Goal: Contribute content: Add original content to the website for others to see

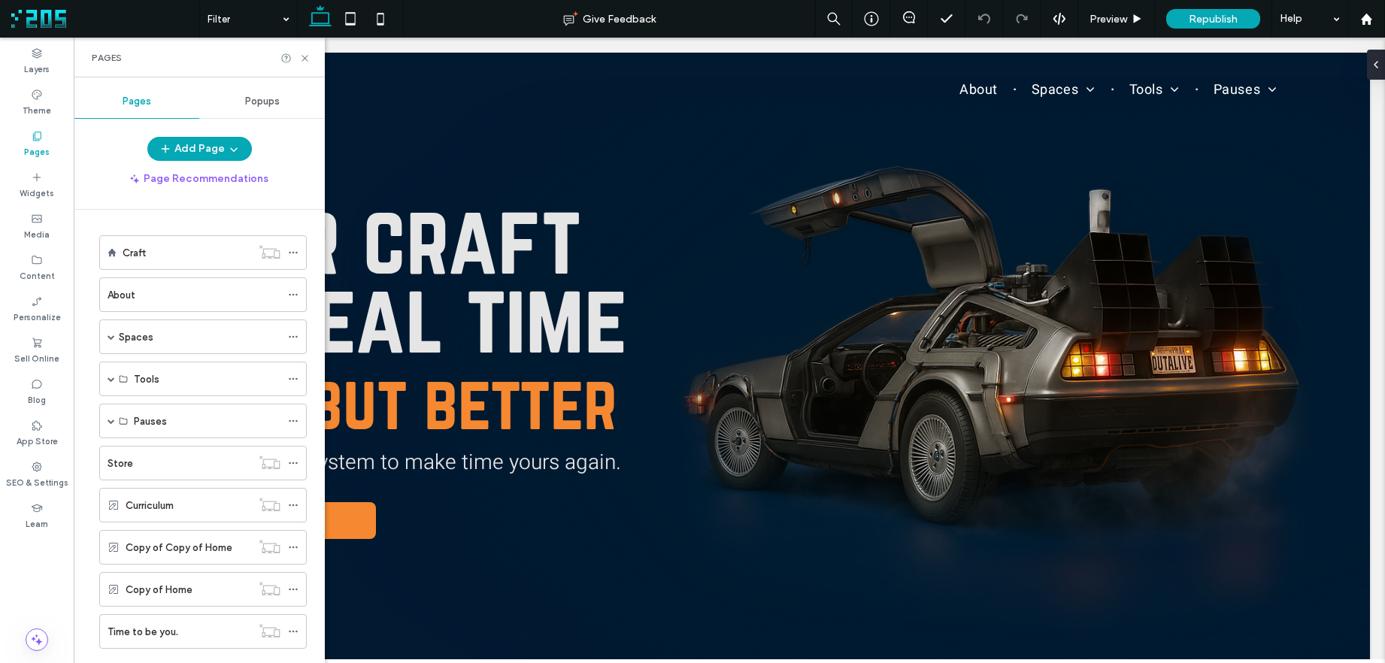
scroll to position [704, 0]
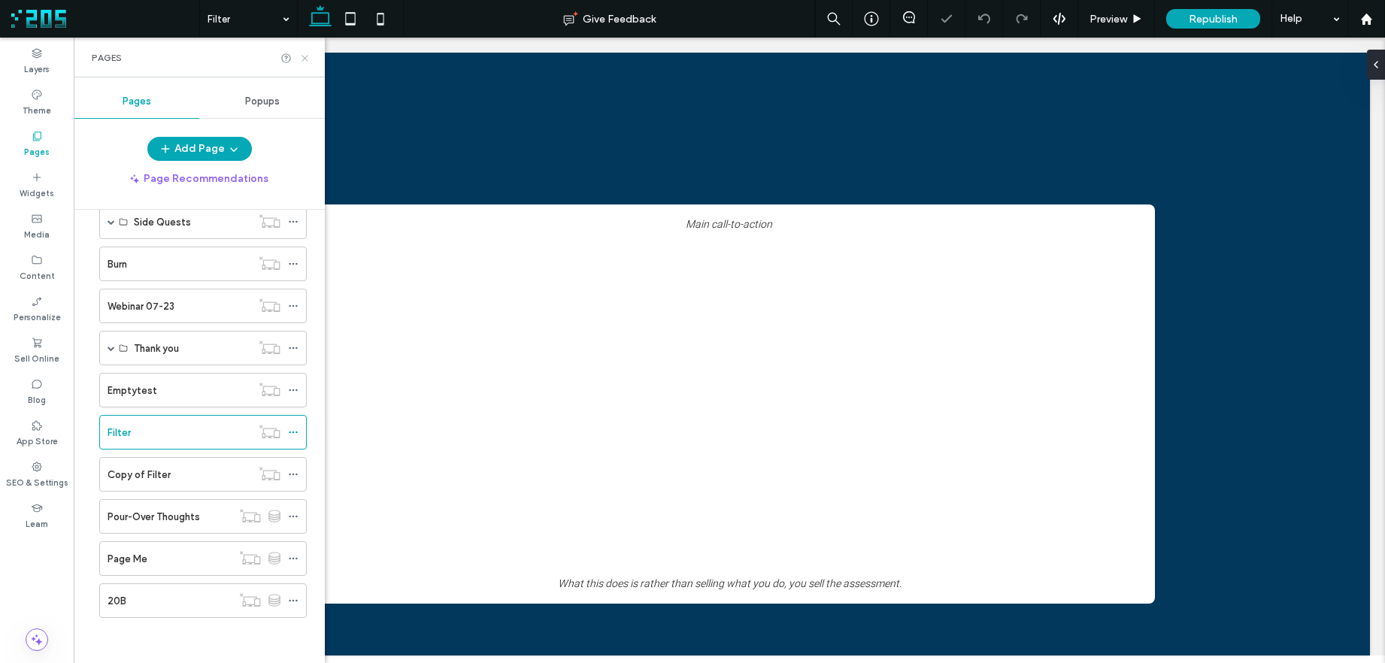
scroll to position [1563, 0]
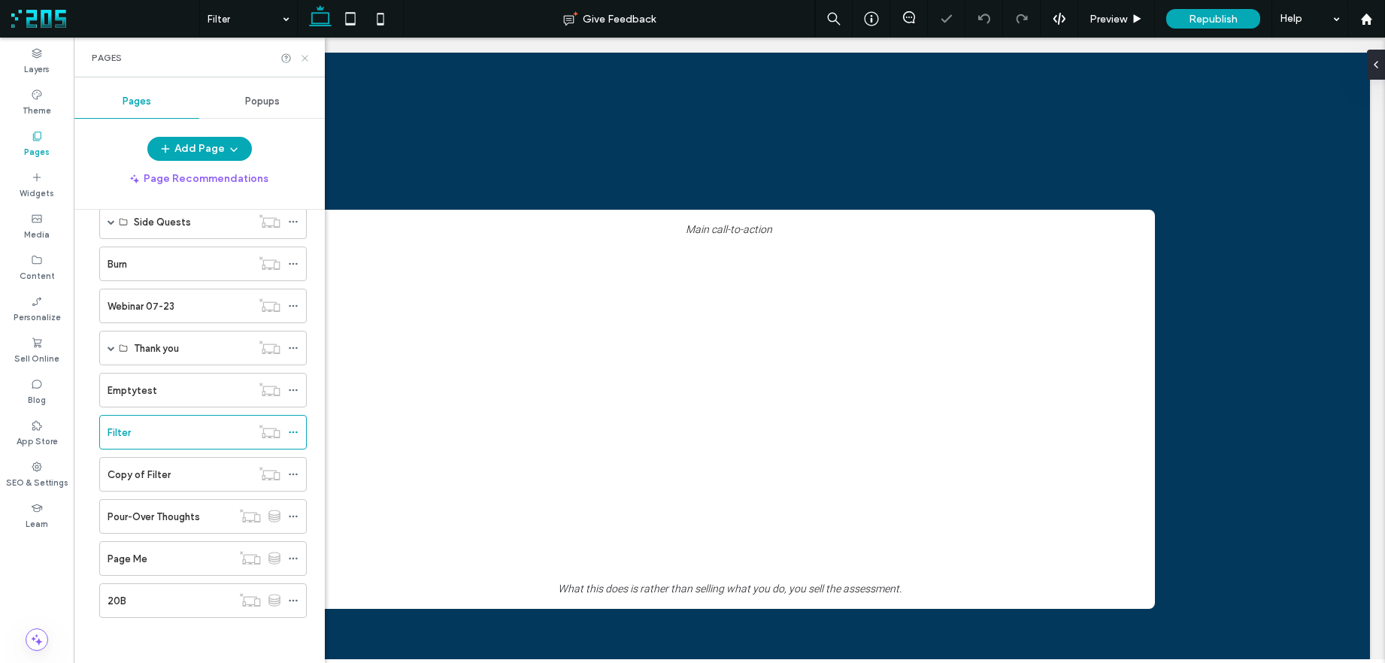
click at [304, 56] on icon at bounding box center [304, 58] width 11 height 11
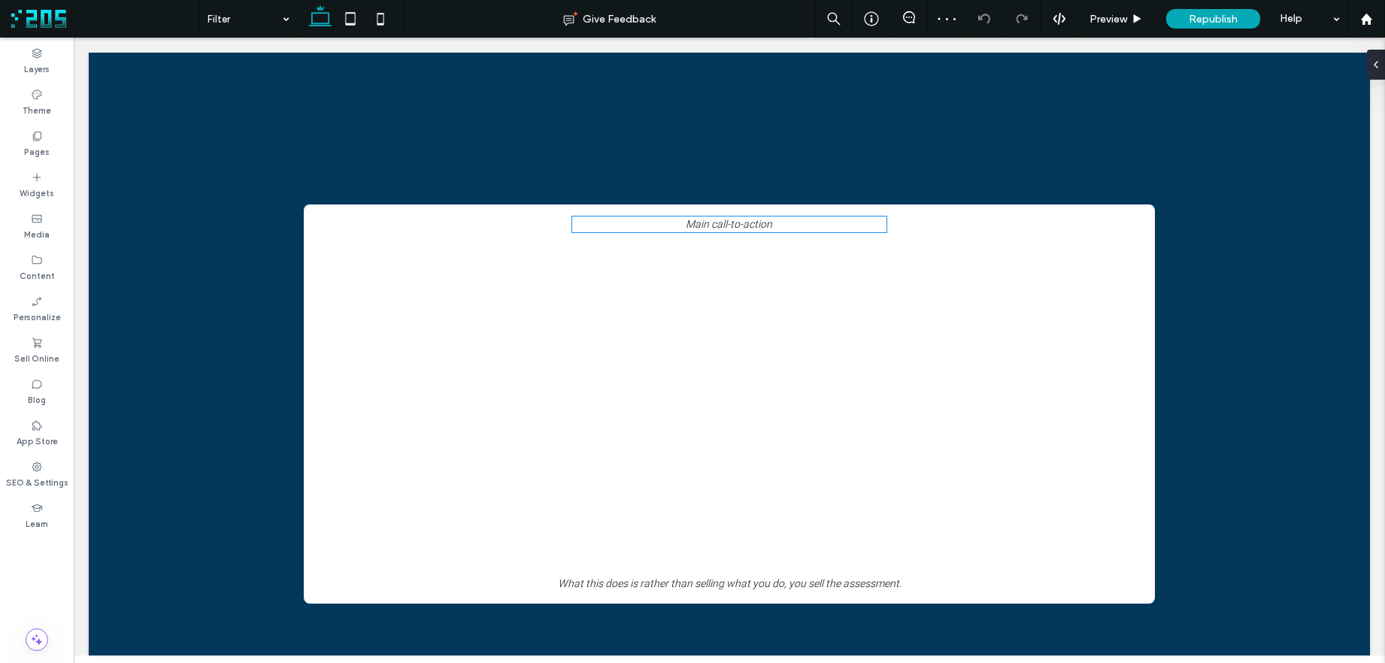
scroll to position [0, 0]
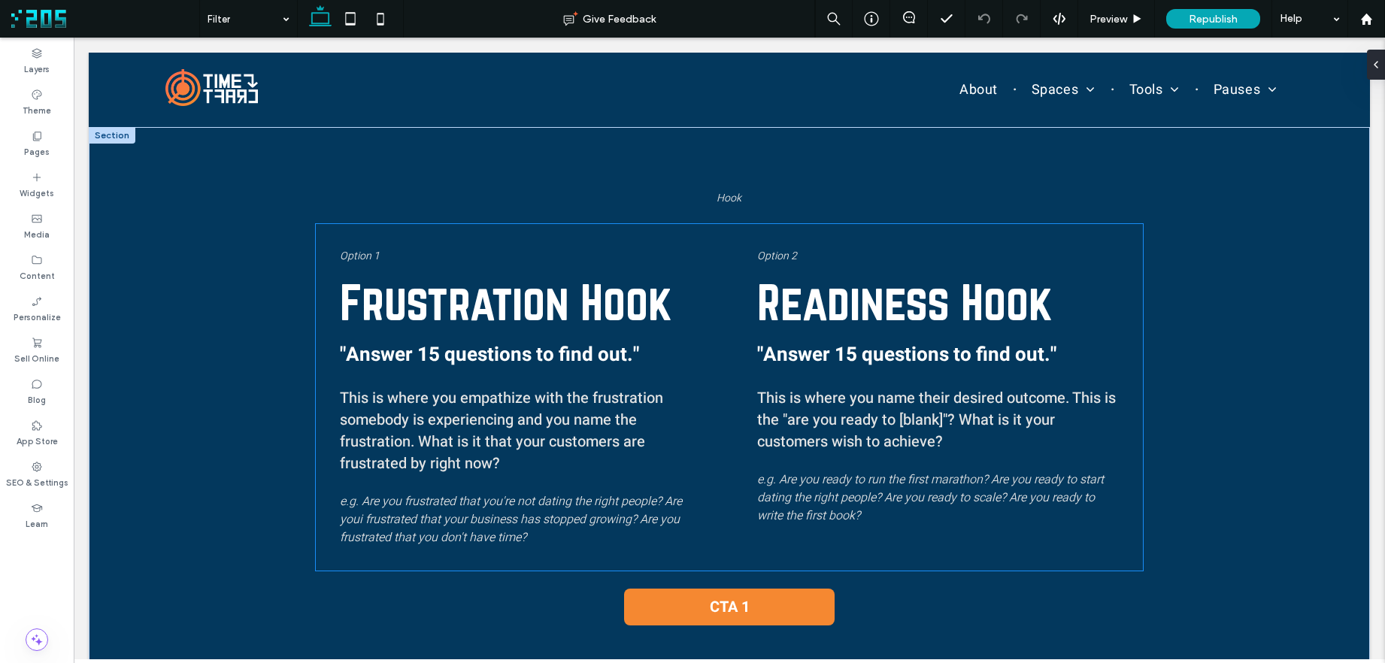
click at [395, 416] on span "This is where you empathize with the frustration somebody is experiencing and y…" at bounding box center [501, 430] width 323 height 87
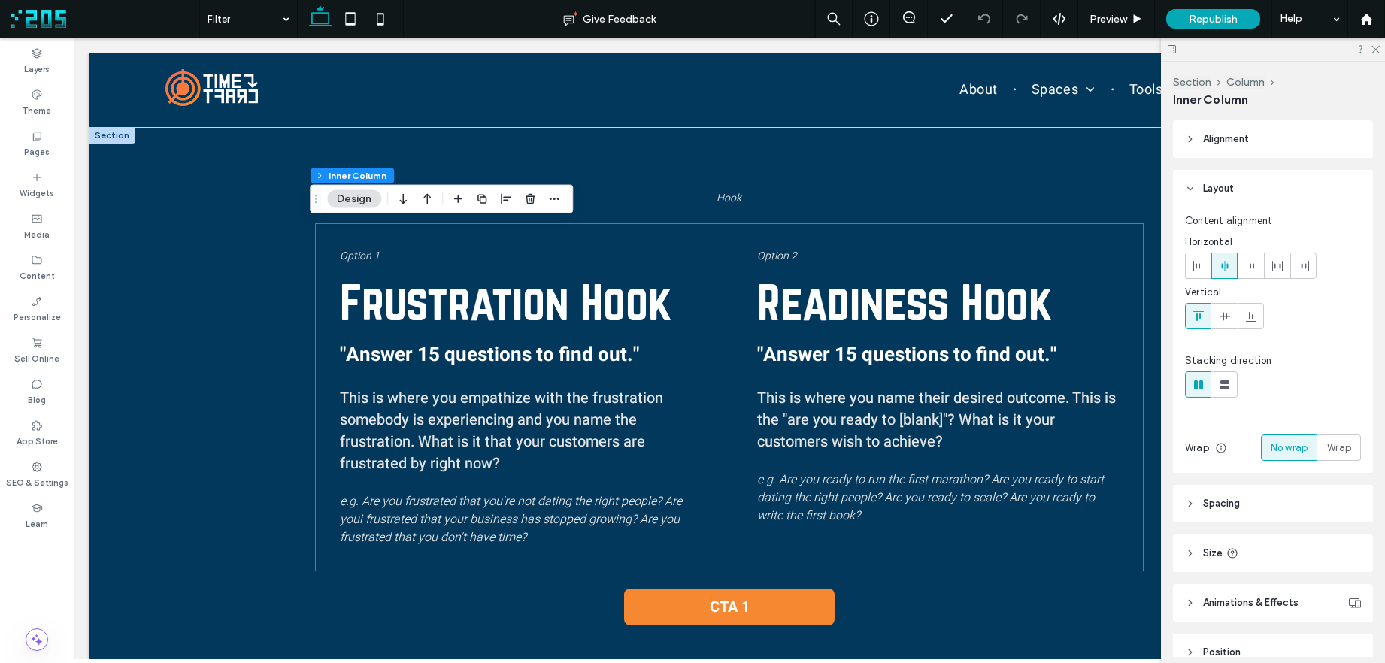
click at [395, 416] on span "This is where you empathize with the frustration somebody is experiencing and y…" at bounding box center [501, 430] width 323 height 87
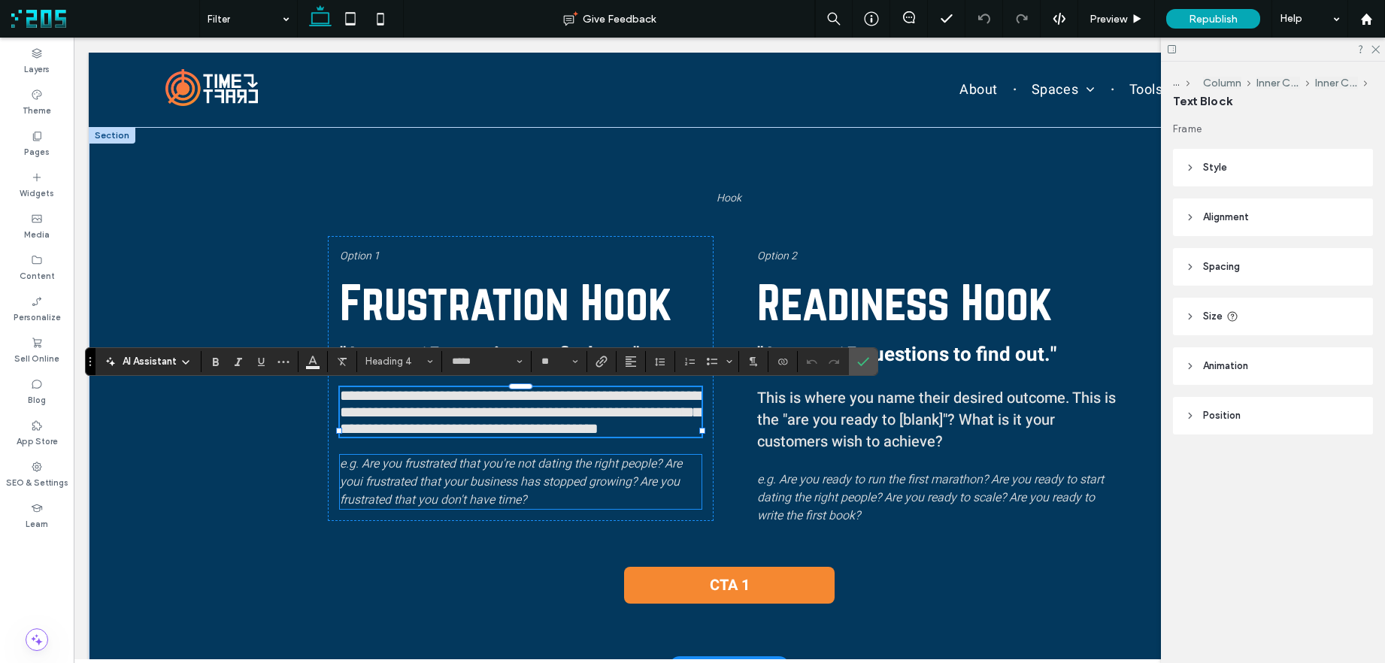
click at [423, 508] on span "e.g. Are you frustrated that you're not dating the right people? Are youi frust…" at bounding box center [511, 482] width 342 height 54
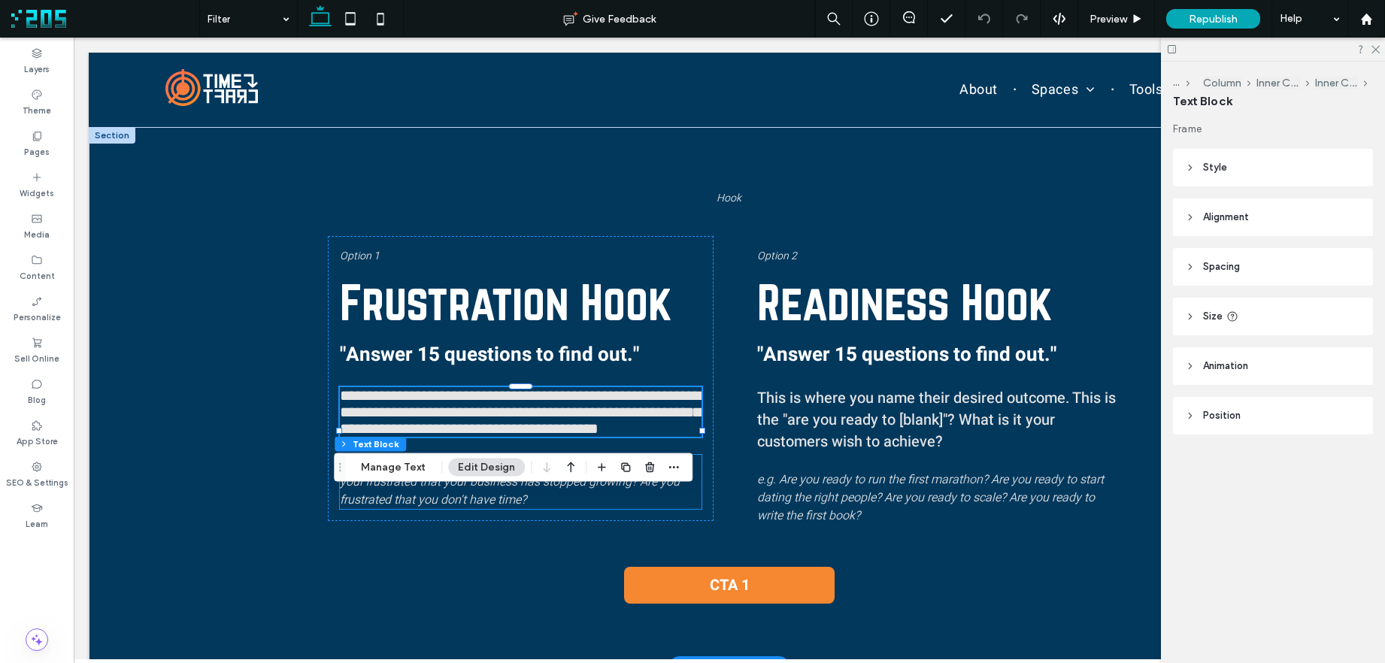
click at [423, 508] on div "e.g. Are you frustrated that you're not dating the right people? Are youi frust…" at bounding box center [521, 482] width 362 height 54
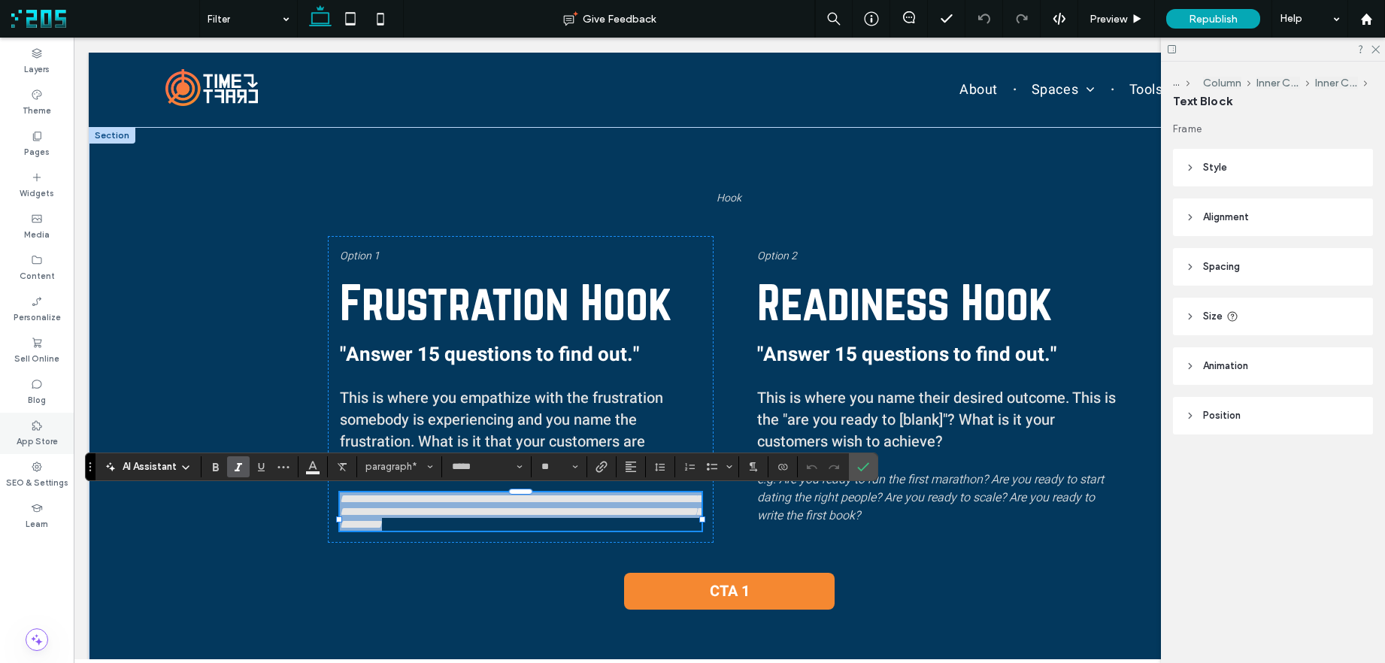
copy span "**********"
click at [544, 423] on span "This is where you empathize with the frustration somebody is experiencing and y…" at bounding box center [501, 430] width 323 height 87
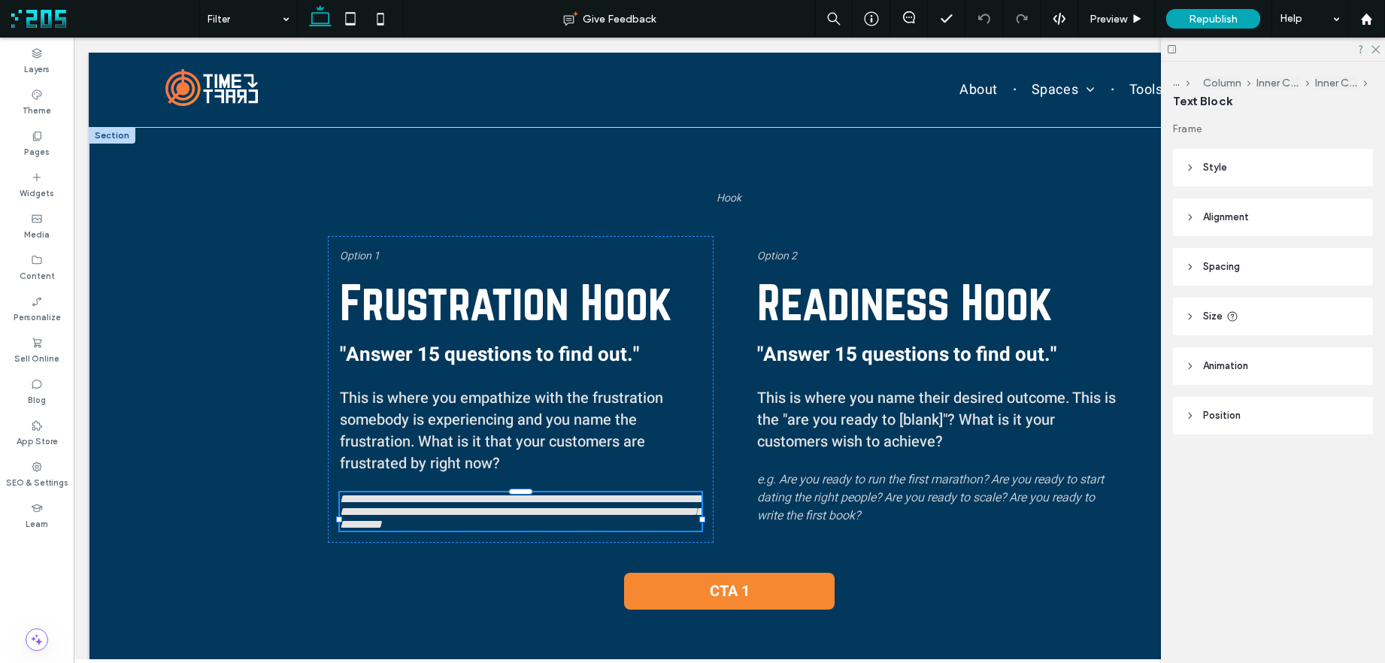
type input "*****"
type input "**"
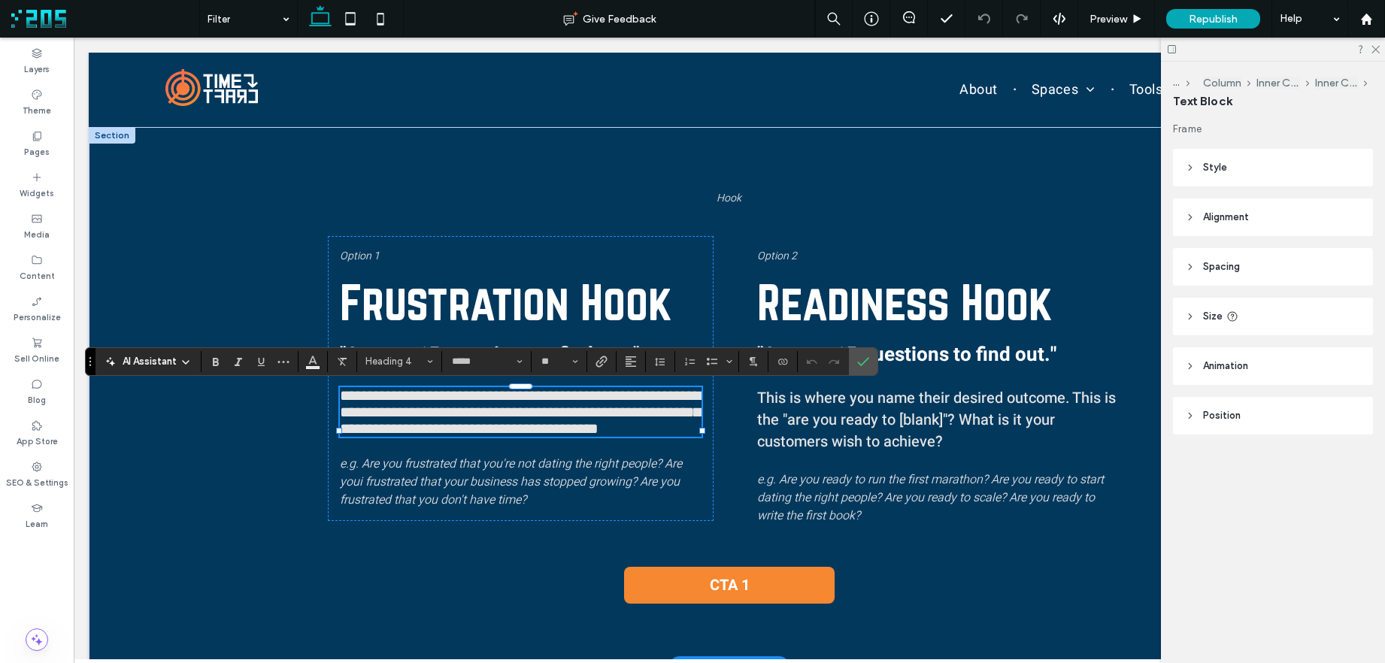
click at [822, 413] on span "This is where you name their desired outcome. This is the "are you ready to [bl…" at bounding box center [936, 419] width 359 height 65
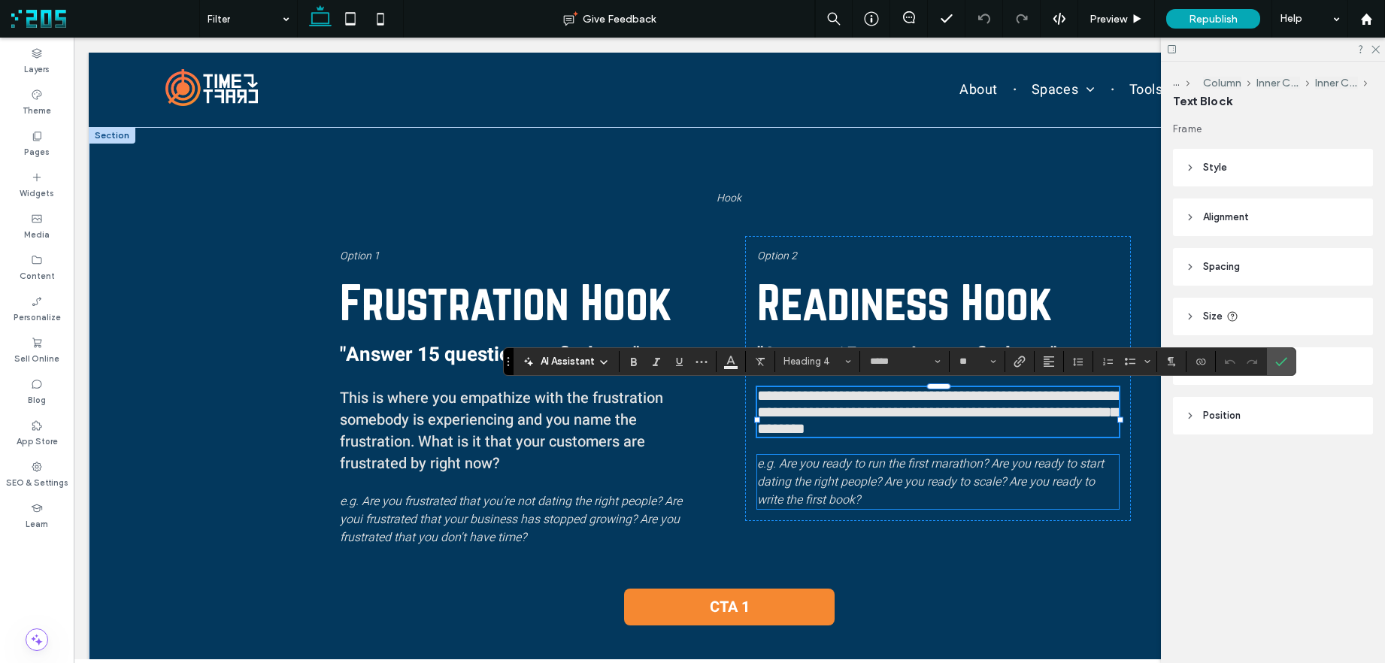
click at [801, 507] on span "e.g. Are you ready to run the first marathon? Are you ready to start dating the…" at bounding box center [930, 482] width 347 height 54
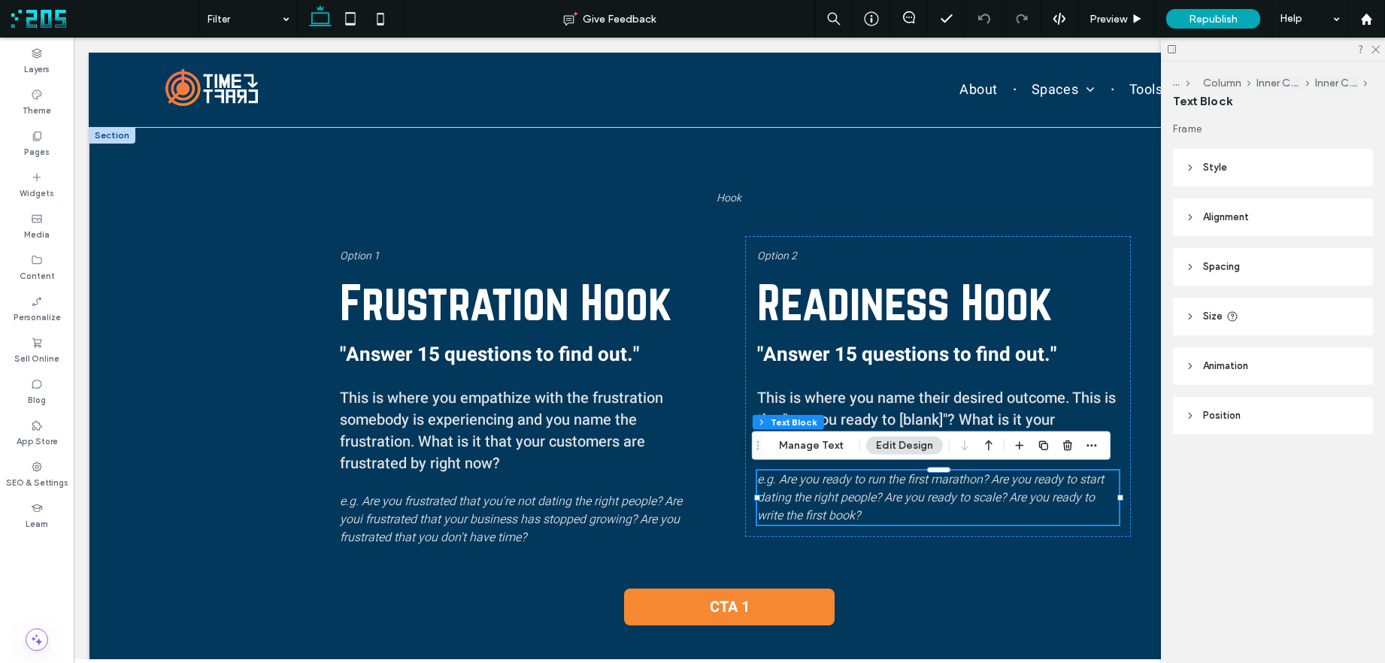
click at [801, 507] on div "e.g. Are you ready to run the first marathon? Are you ready to start dating the…" at bounding box center [938, 498] width 362 height 54
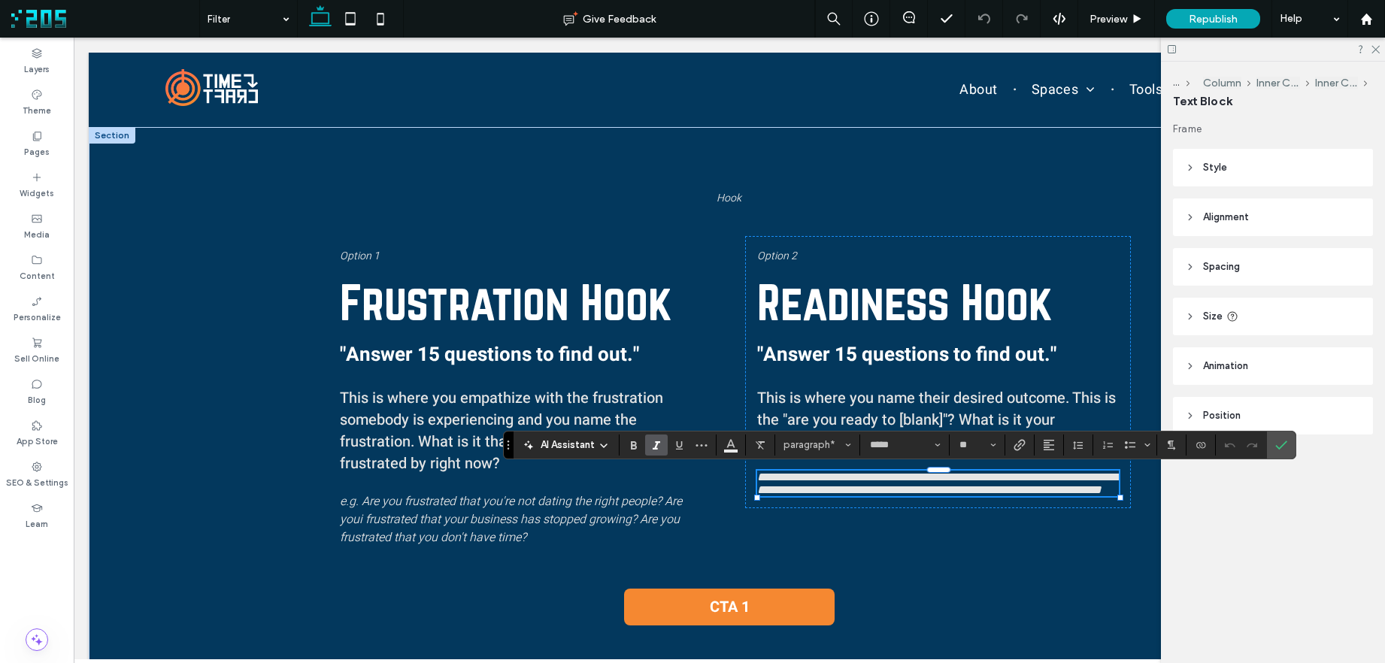
scroll to position [0, 6]
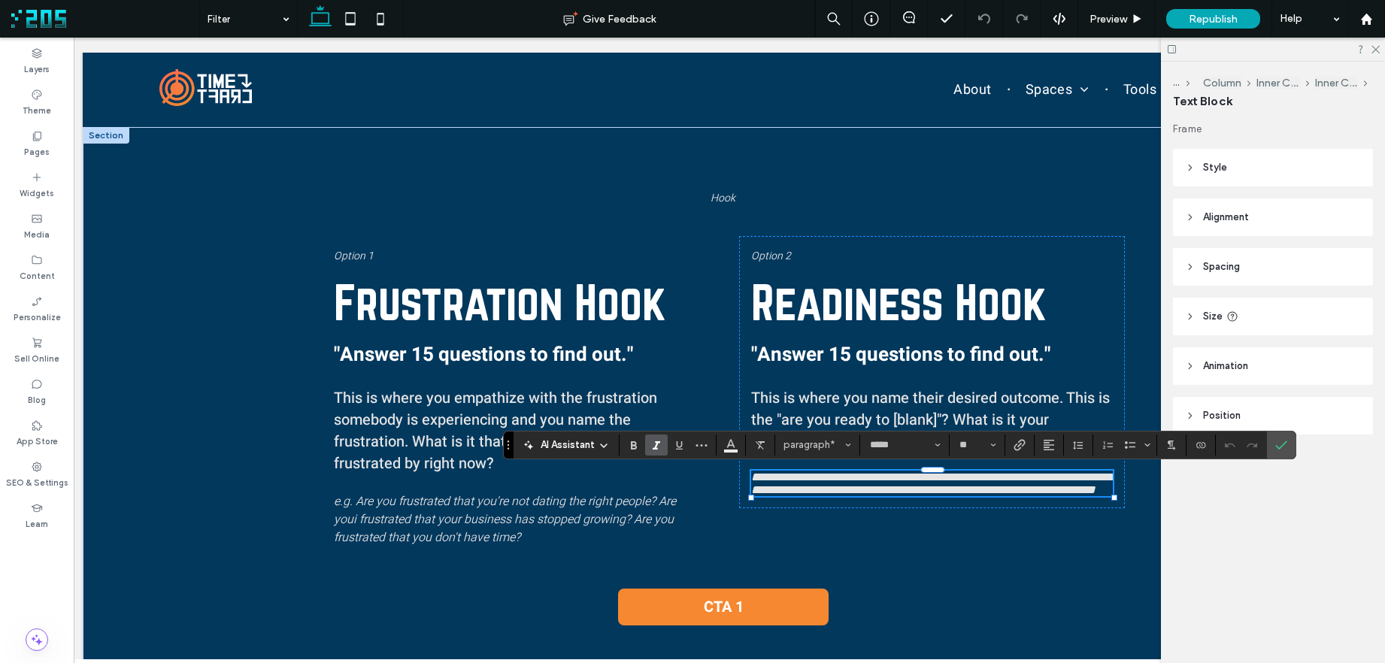
click at [892, 409] on span "This is where you name their desired outcome. This is the "are you ready to [bl…" at bounding box center [930, 419] width 359 height 65
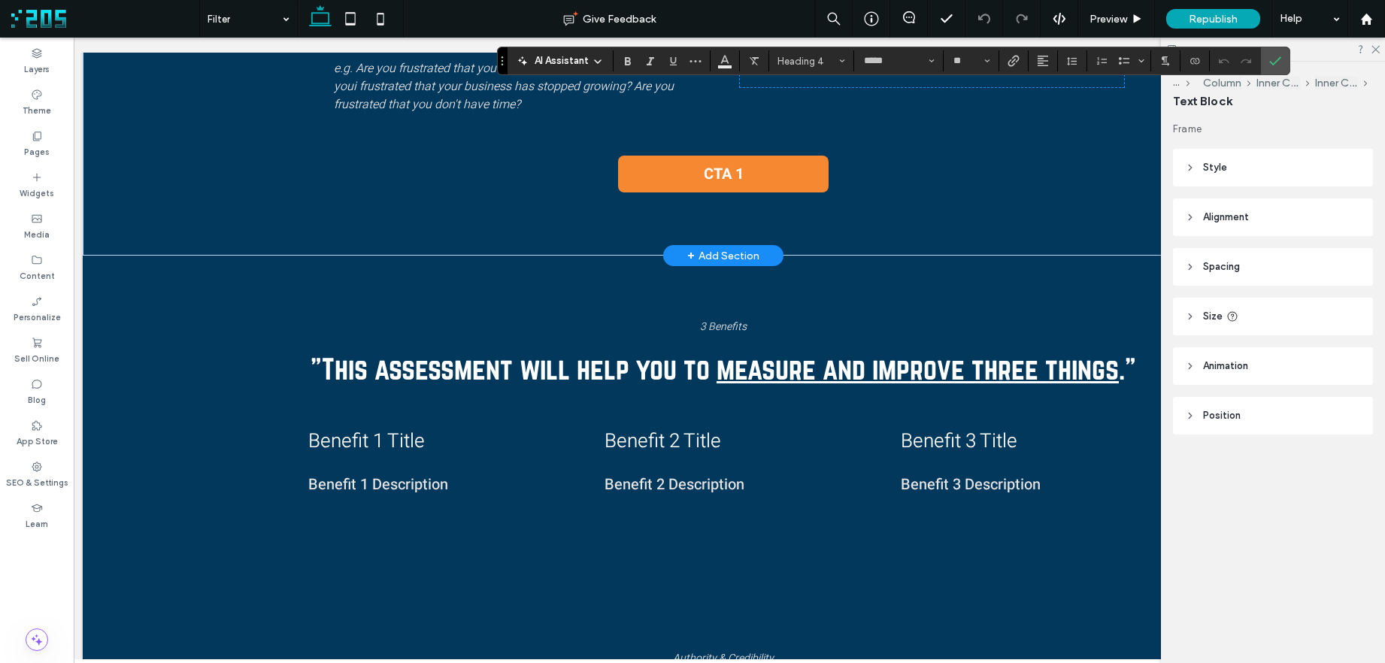
scroll to position [434, 0]
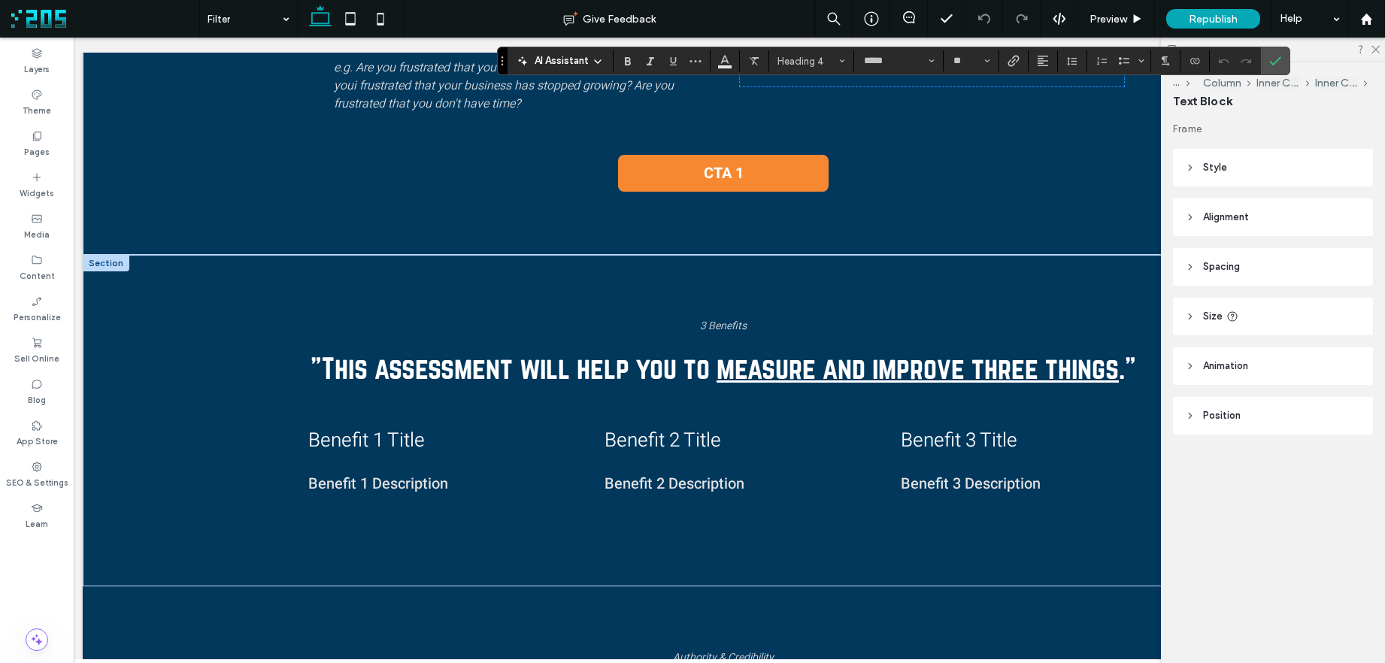
click at [356, 376] on span ""This assessment will help you to" at bounding box center [509, 368] width 399 height 32
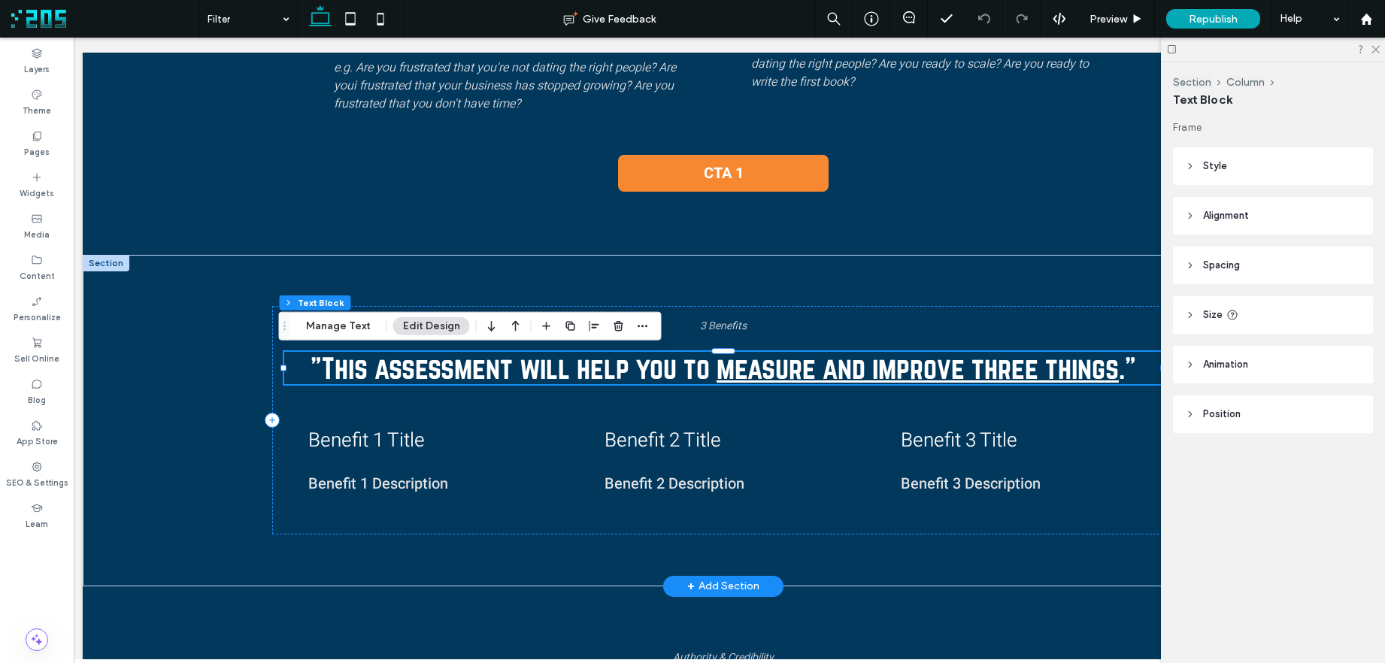
click at [318, 367] on span ""This assessment will help you to" at bounding box center [509, 368] width 399 height 32
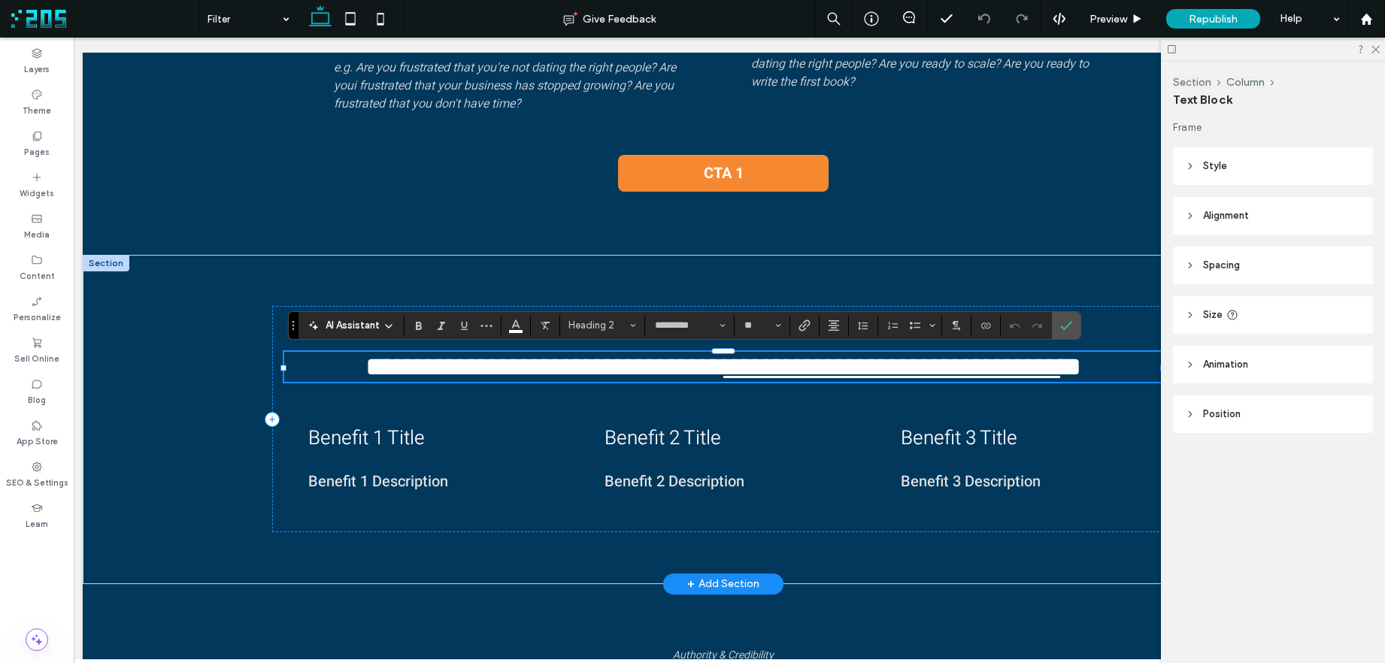
click at [365, 365] on span "**********" at bounding box center [544, 366] width 358 height 27
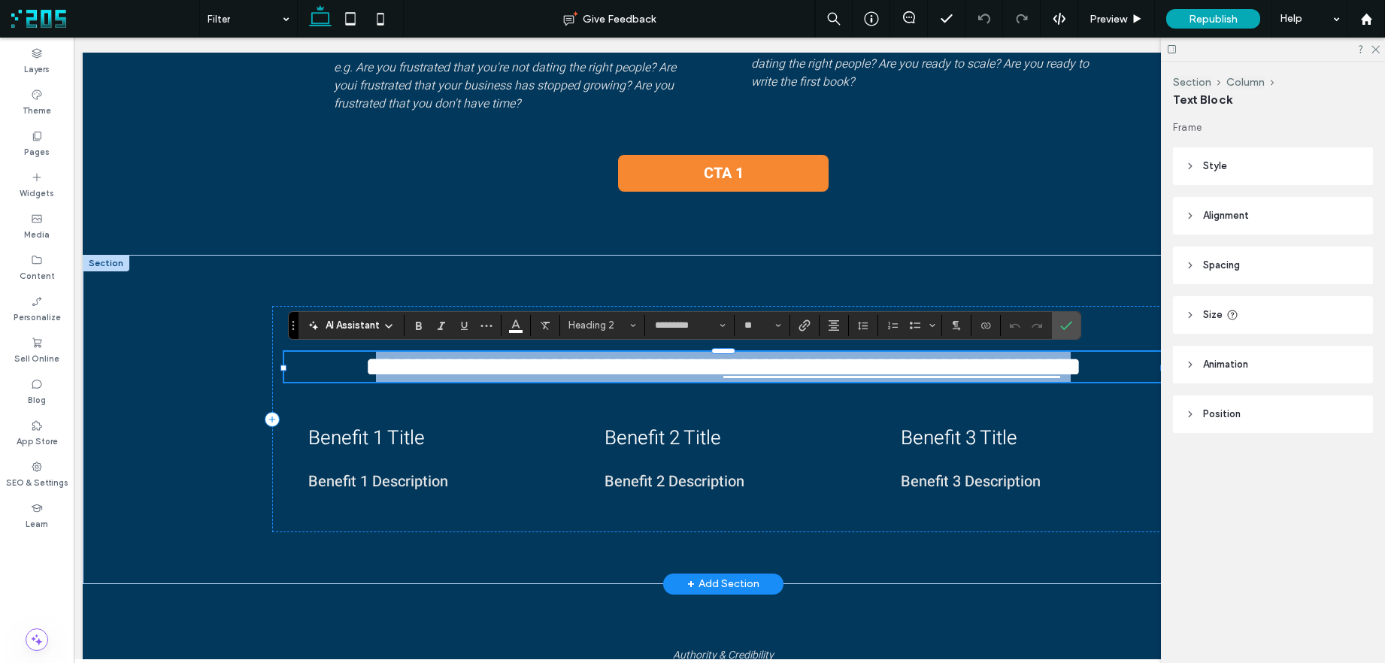
drag, startPoint x: 316, startPoint y: 365, endPoint x: 1118, endPoint y: 373, distance: 802.2
click at [1118, 373] on h2 "**********" at bounding box center [723, 367] width 878 height 30
copy h2 "**********"
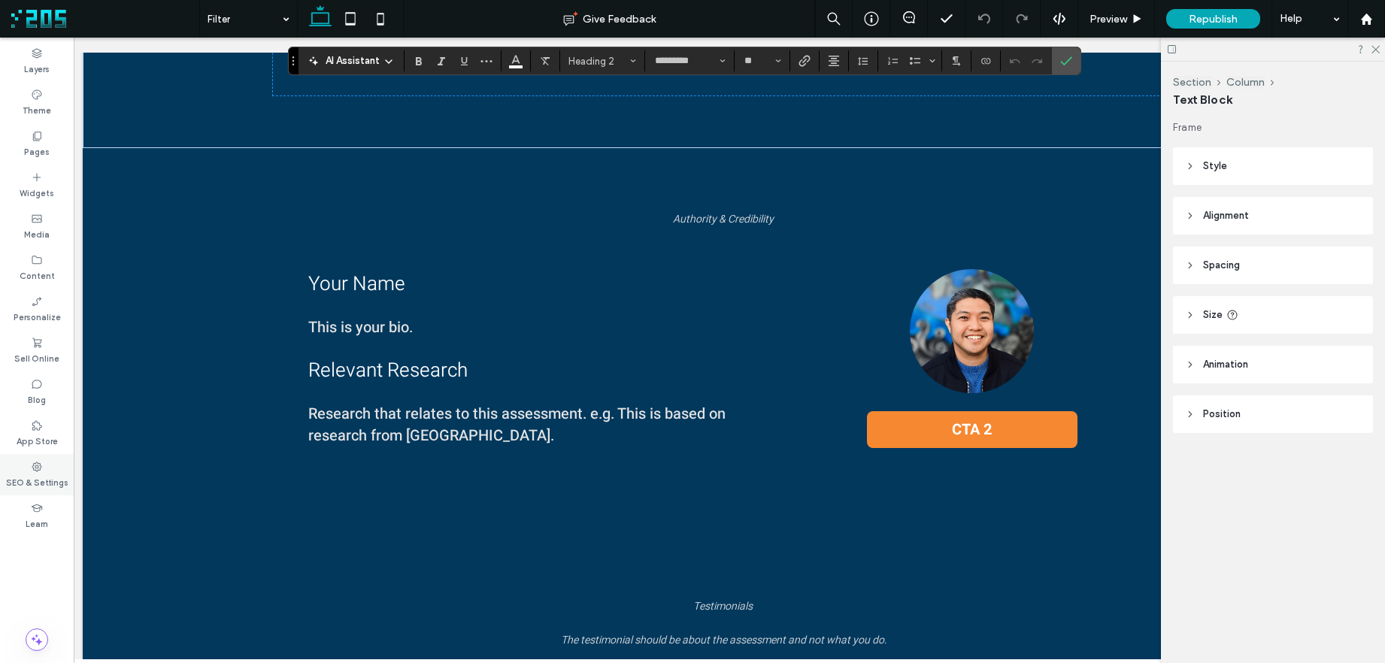
scroll to position [871, 0]
click at [309, 412] on span "Research that relates to this assessment. e.g. This is based on research from […" at bounding box center [516, 424] width 417 height 44
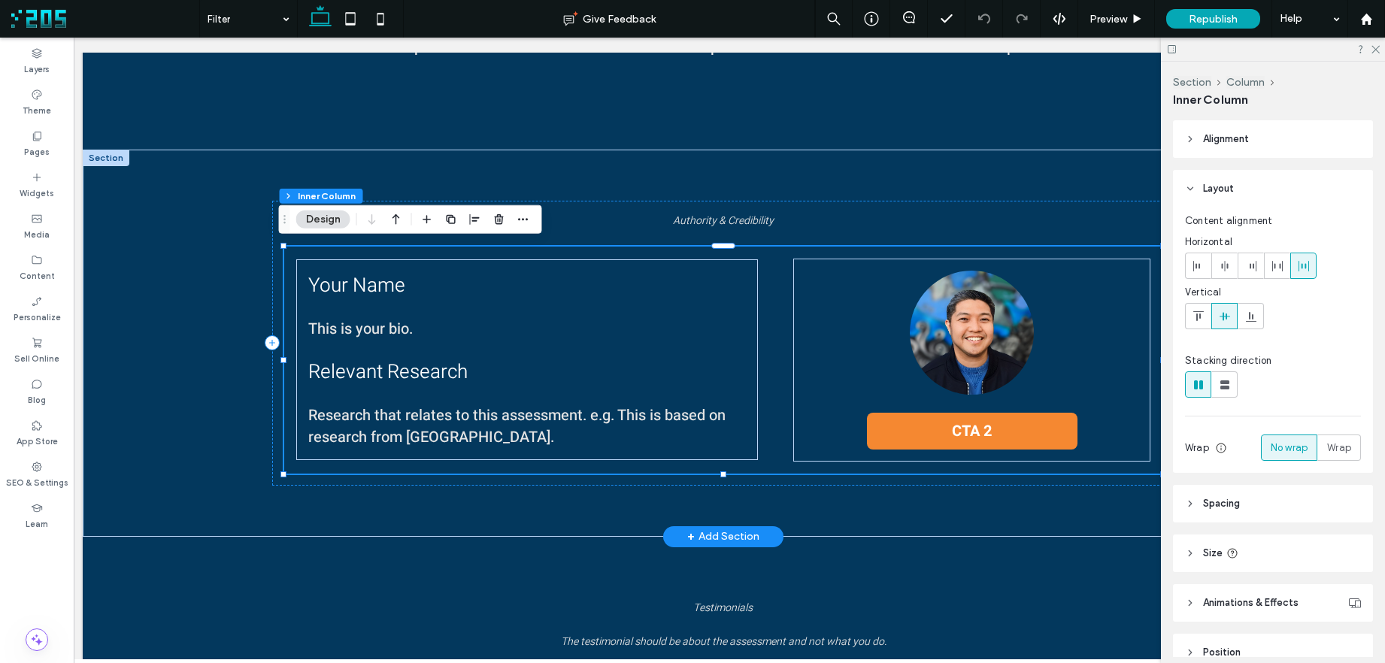
click at [320, 413] on span "Research that relates to this assessment. e.g. This is based on research from […" at bounding box center [516, 426] width 417 height 44
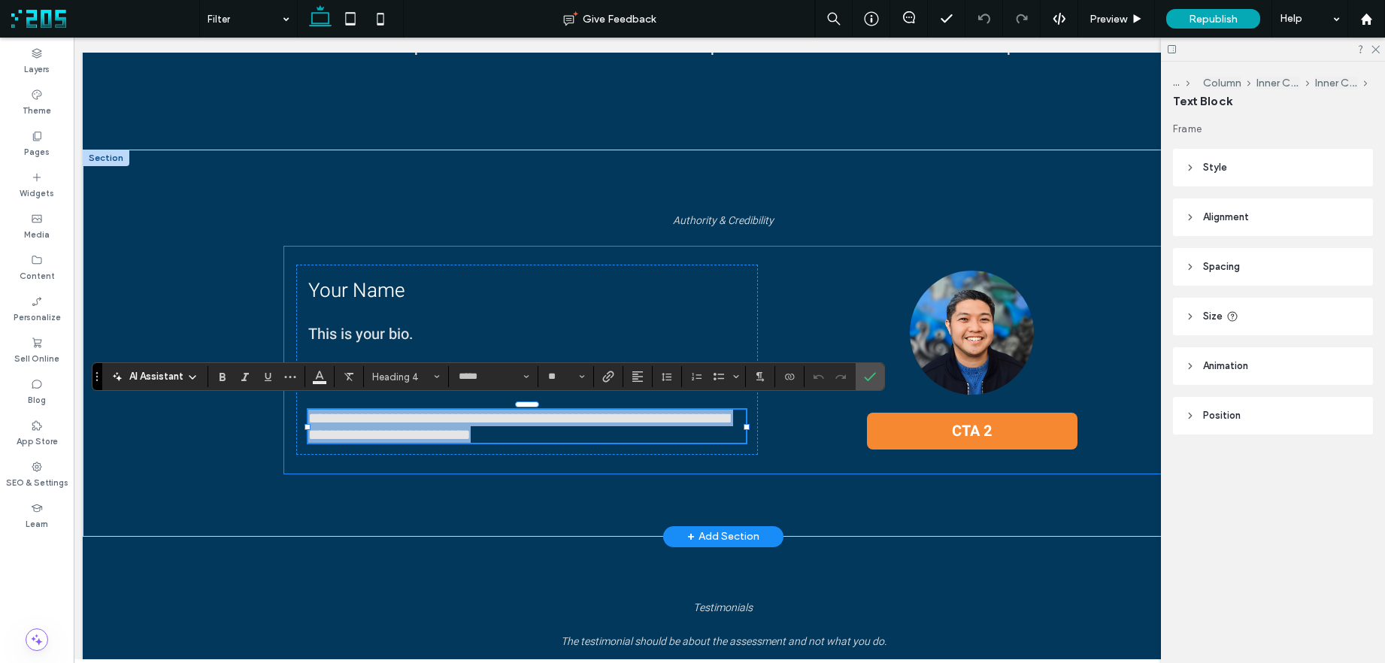
click at [642, 418] on span "**********" at bounding box center [518, 426] width 421 height 32
drag, startPoint x: 614, startPoint y: 412, endPoint x: 638, endPoint y: 426, distance: 27.3
click at [638, 426] on h4 "**********" at bounding box center [527, 426] width 438 height 33
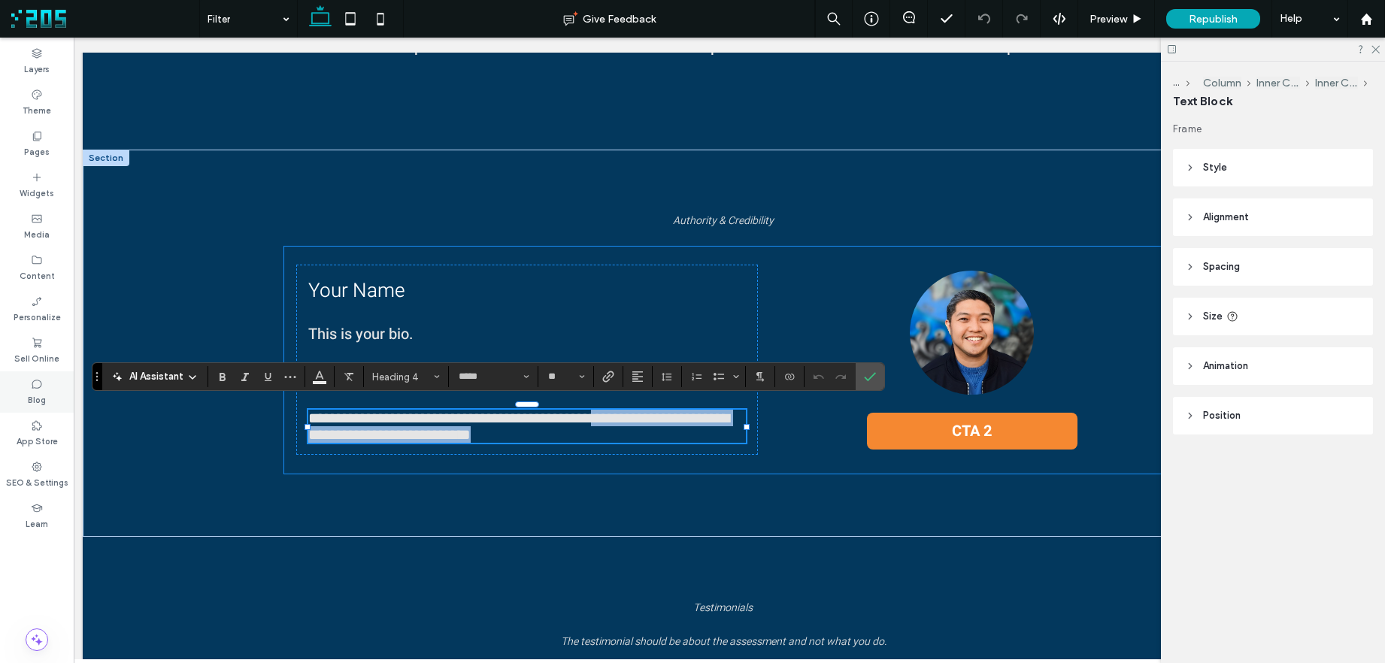
copy span "**********"
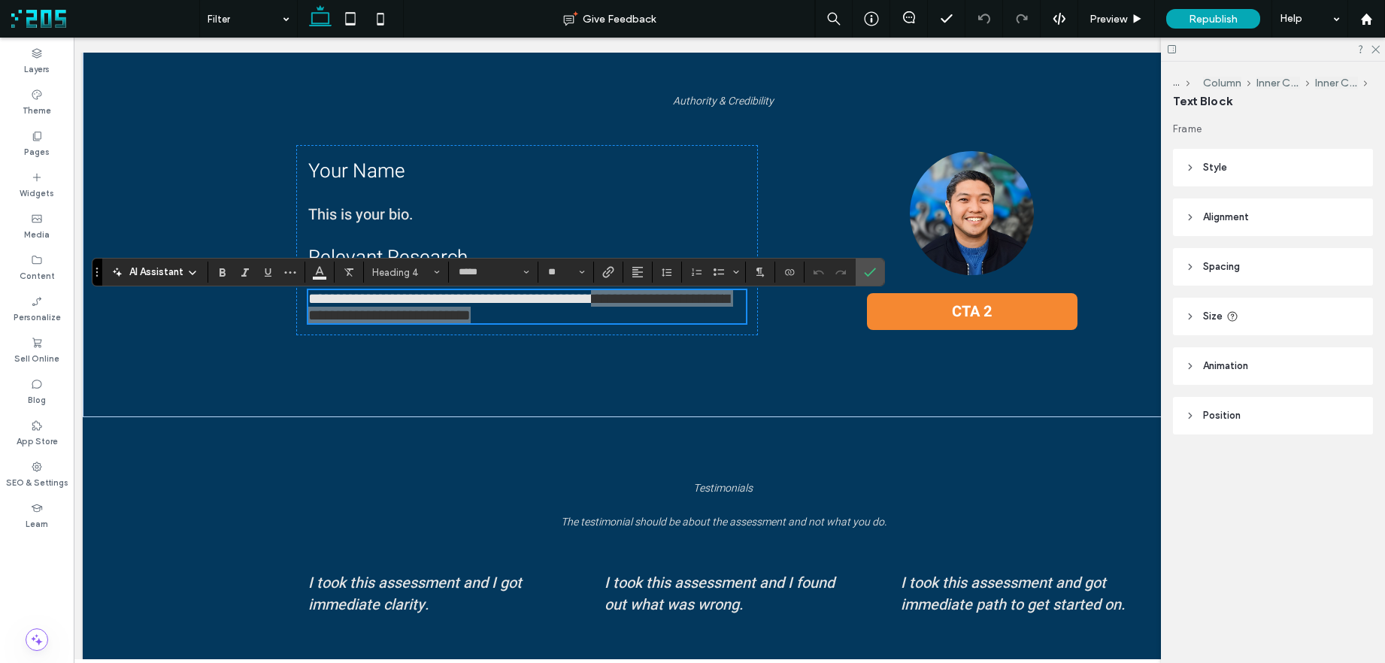
scroll to position [1067, 0]
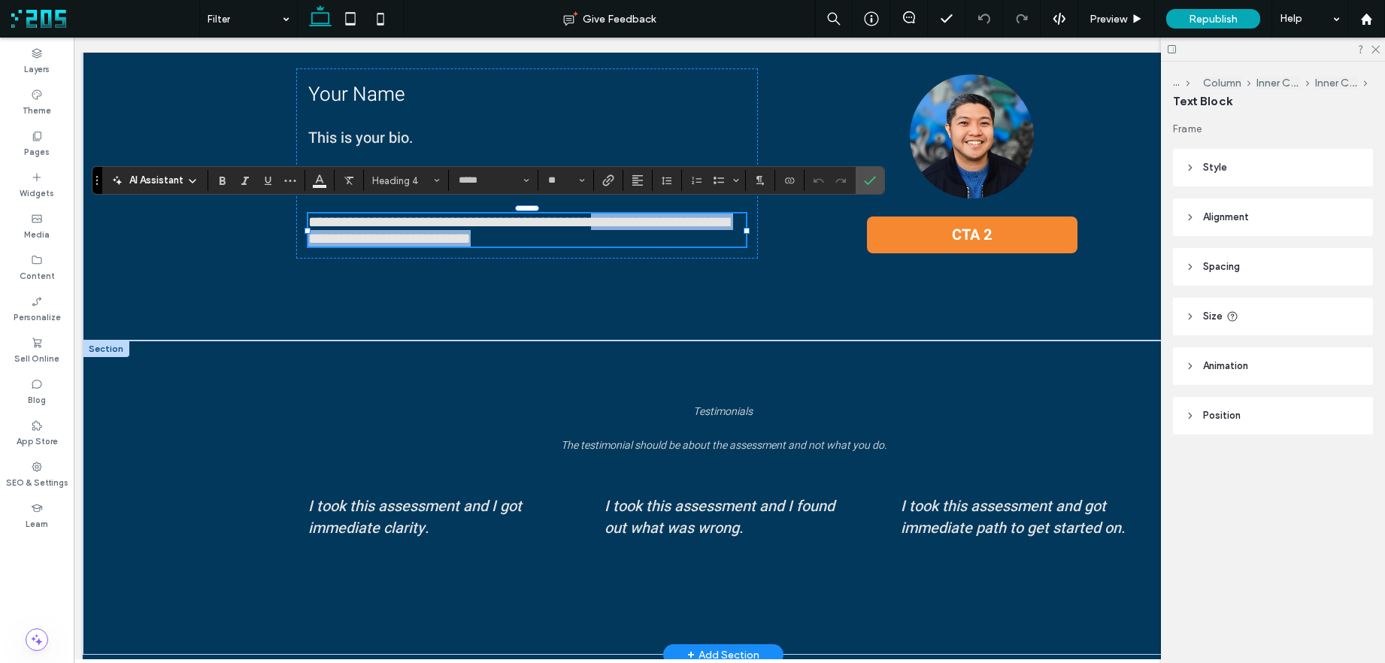
click at [674, 443] on span "The testimonial should be about the assessment and not what you do." at bounding box center [724, 446] width 326 height 16
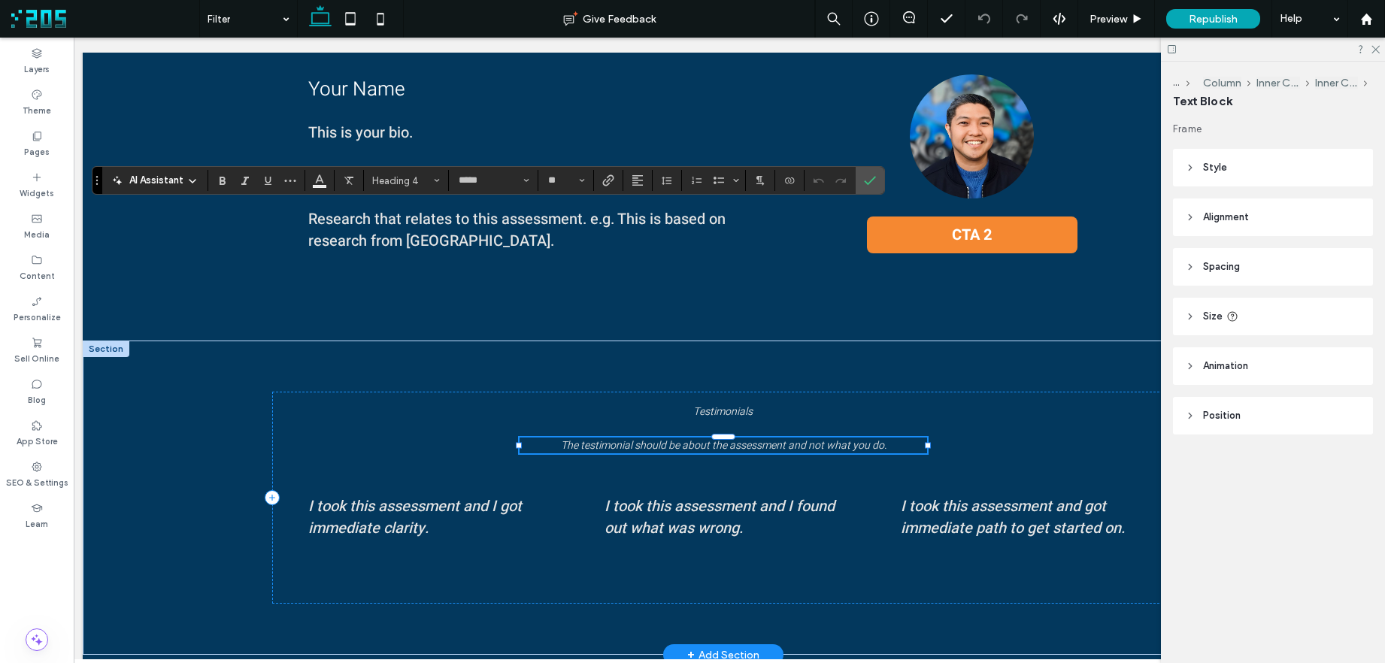
click at [674, 443] on span "The testimonial should be about the assessment and not what you do." at bounding box center [724, 446] width 326 height 16
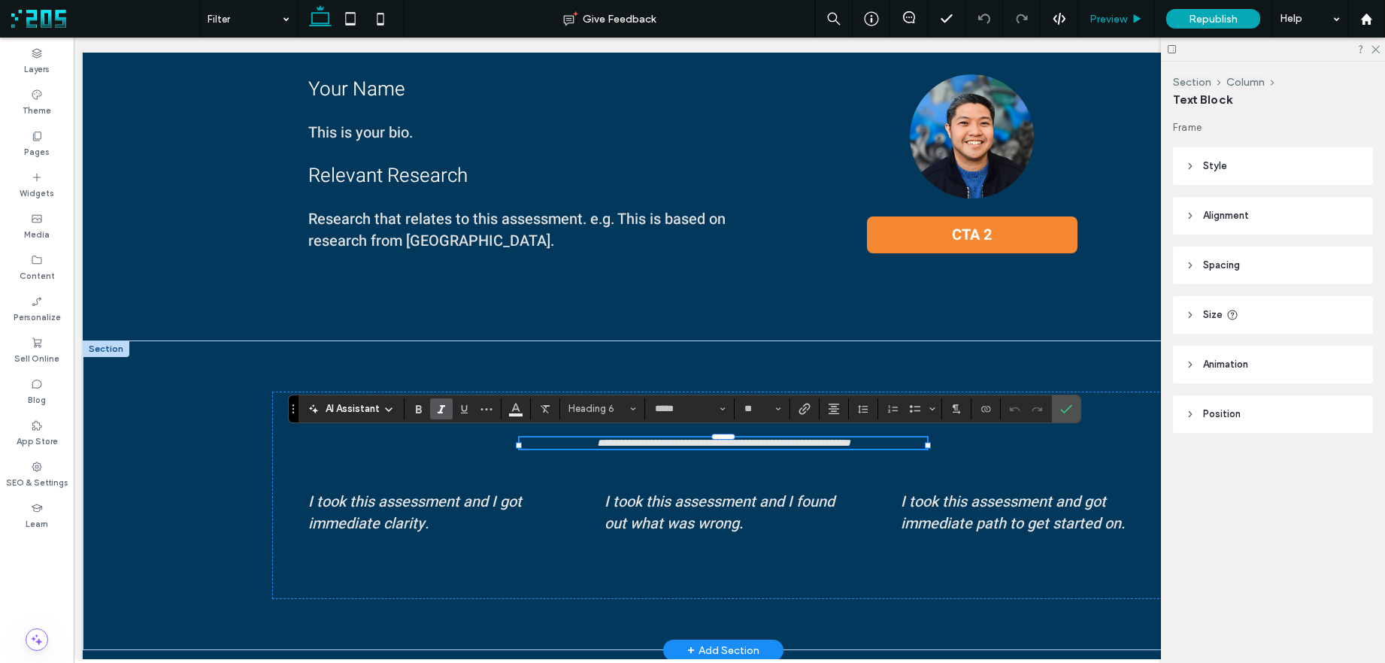
click at [1119, 20] on span "Preview" at bounding box center [1108, 19] width 38 height 13
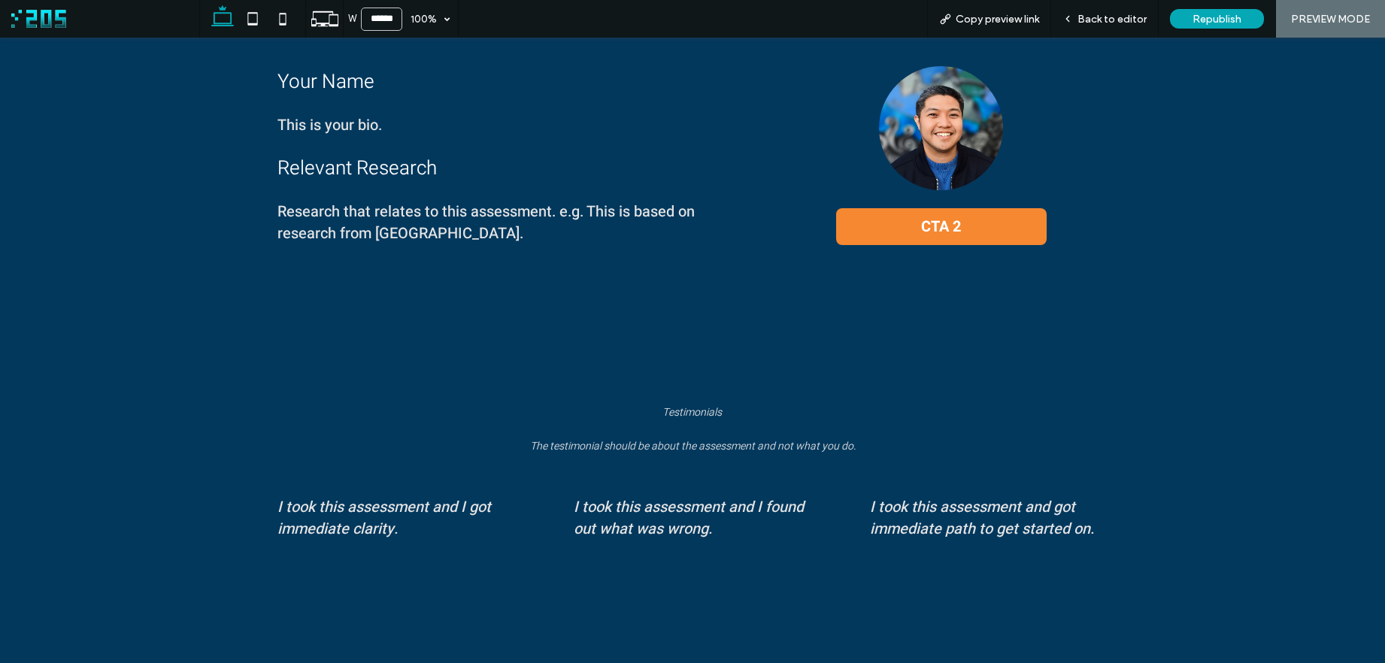
scroll to position [1081, 0]
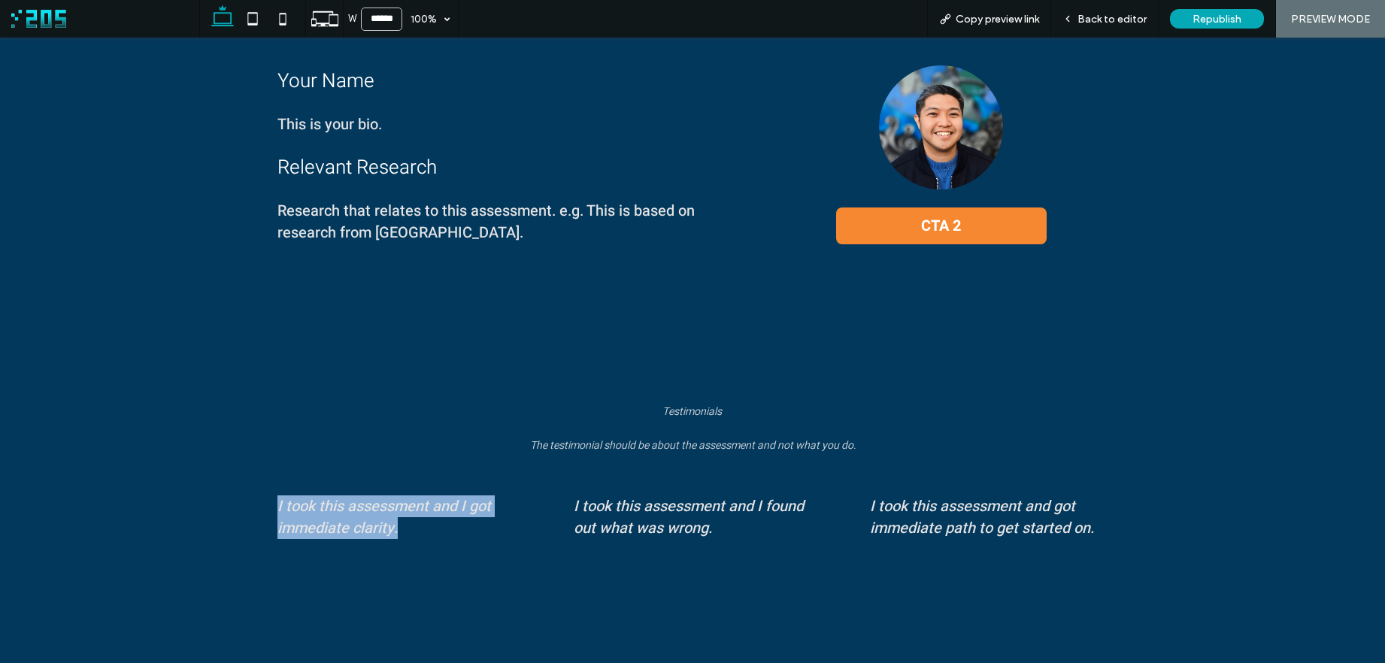
drag, startPoint x: 427, startPoint y: 526, endPoint x: 250, endPoint y: 498, distance: 179.7
click at [253, 499] on div "I took this assessment and I got immediate clarity. I took this assessment and …" at bounding box center [692, 531] width 878 height 120
copy span "I took this assessment and I got immediate clarity."
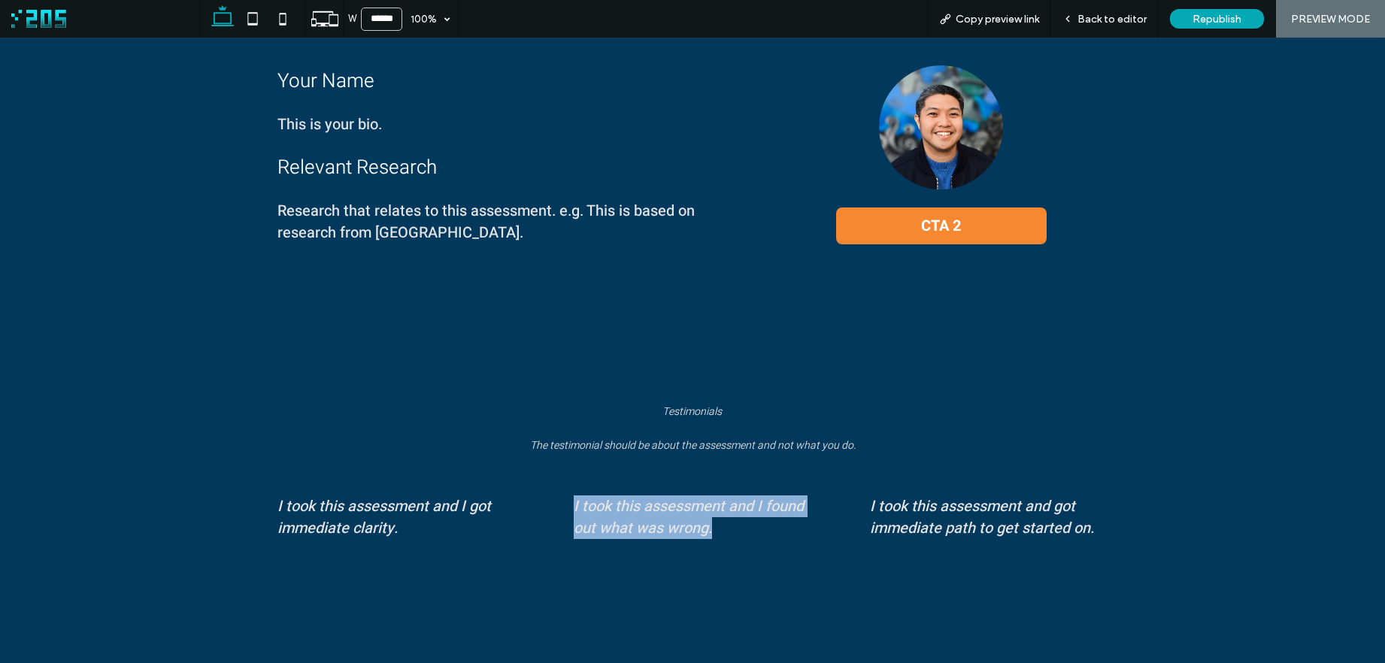
drag, startPoint x: 739, startPoint y: 532, endPoint x: 560, endPoint y: 498, distance: 182.1
click at [562, 498] on div "I took this assessment and I found out what was wrong." at bounding box center [693, 528] width 262 height 91
copy span "I took this assessment and I found out what was wrong."
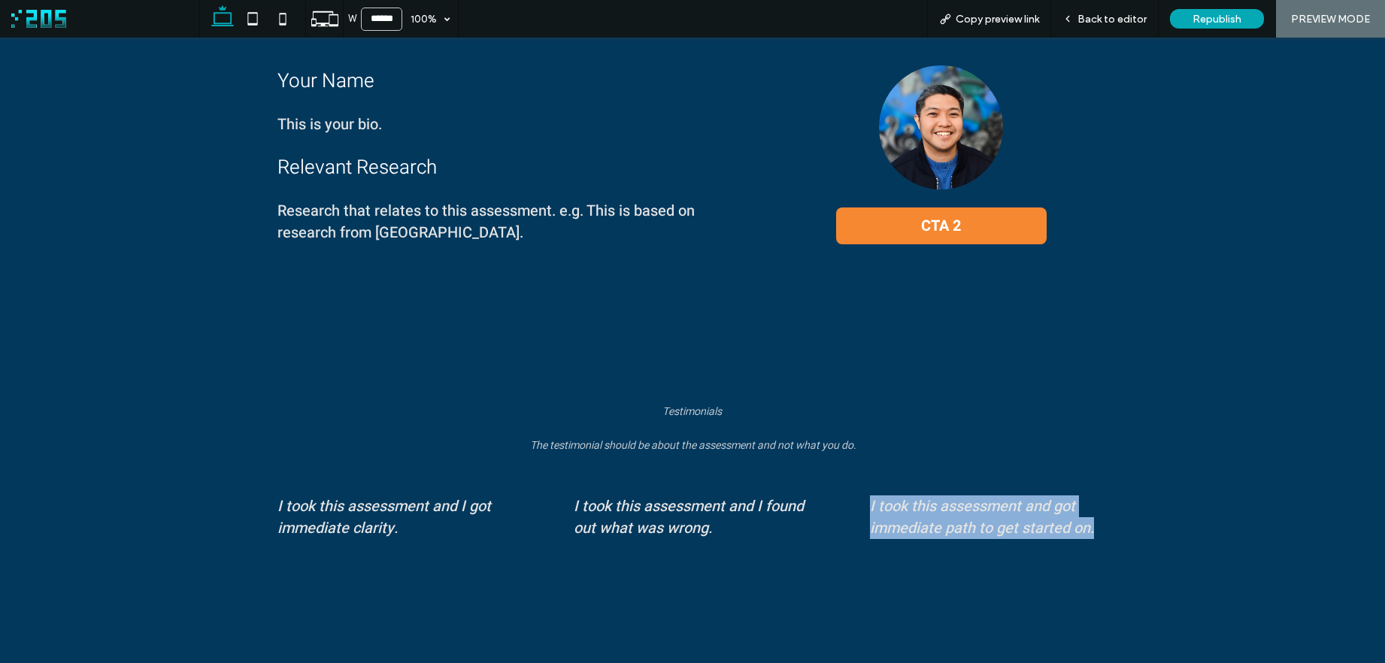
drag, startPoint x: 1047, startPoint y: 525, endPoint x: 860, endPoint y: 501, distance: 188.6
click at [860, 501] on div "I took this assessment and got immediate path to get started on." at bounding box center [989, 528] width 262 height 91
copy span "I took this assessment and got immediate path to get started on."
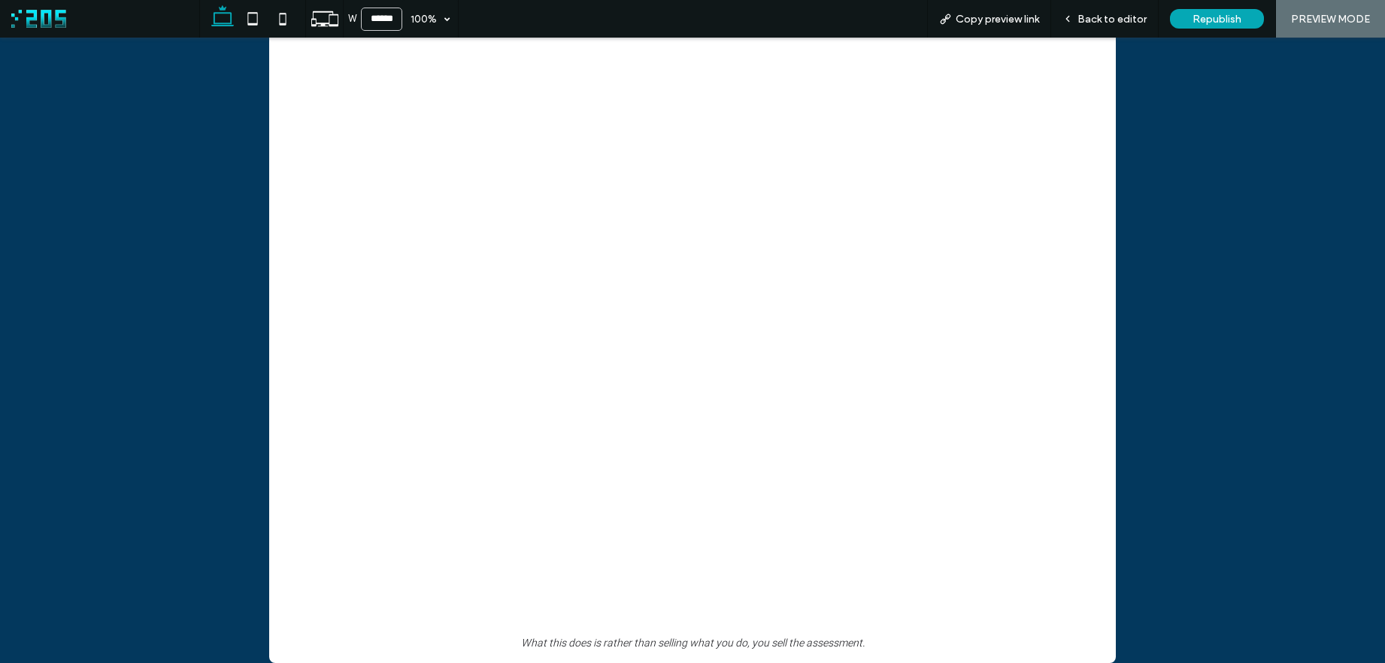
scroll to position [1836, 0]
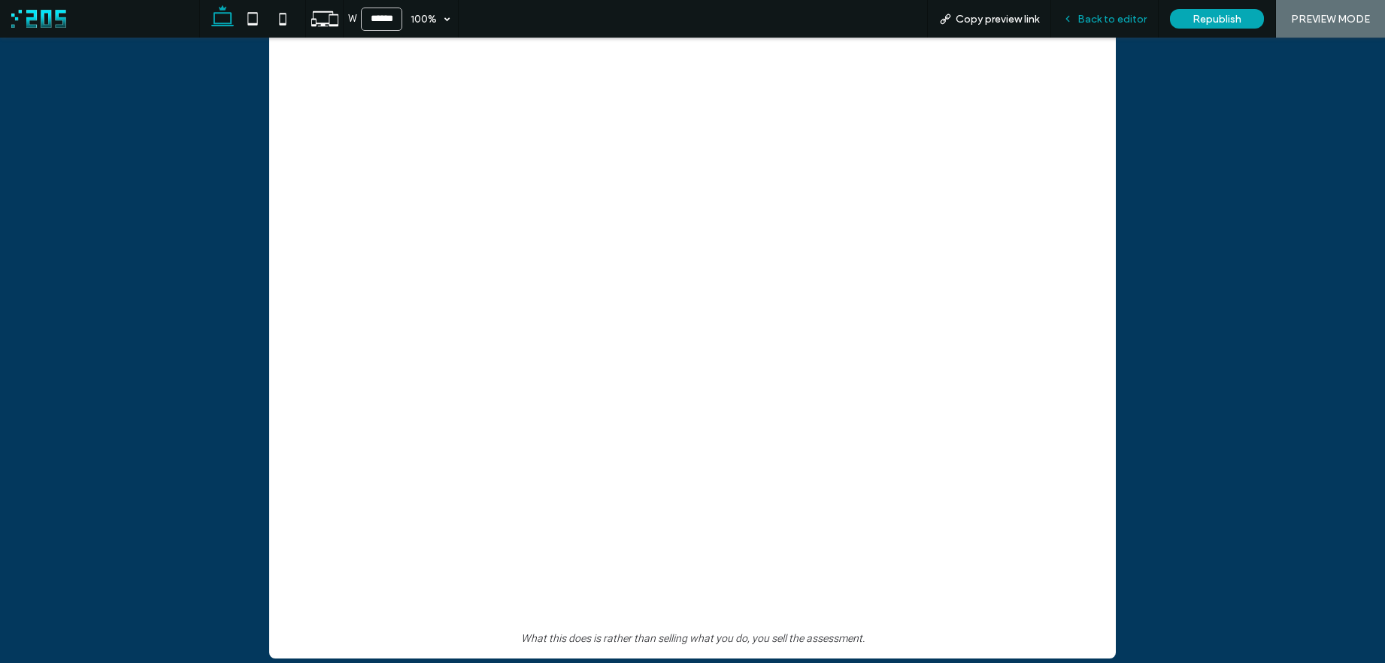
click at [1085, 29] on div "Back to editor" at bounding box center [1105, 19] width 108 height 38
click at [1104, 13] on span "Back to editor" at bounding box center [1111, 19] width 69 height 13
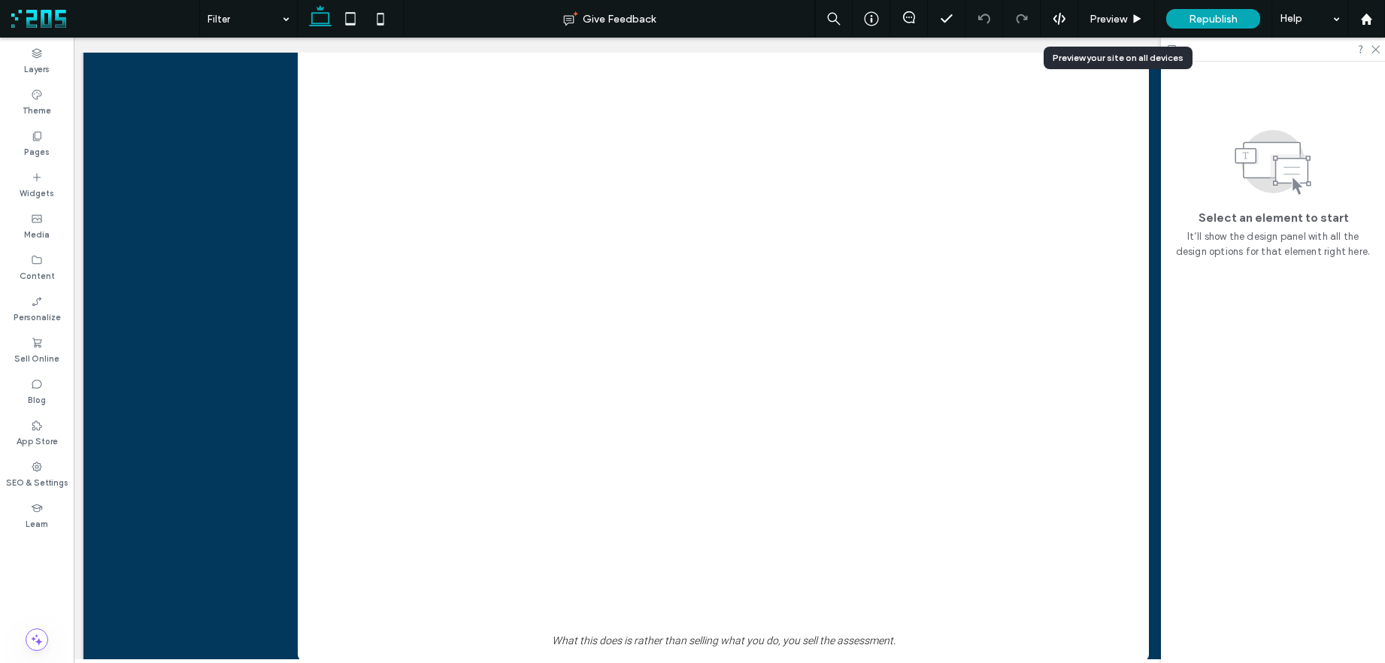
scroll to position [1810, 0]
click at [48, 154] on div "Pages" at bounding box center [37, 143] width 74 height 41
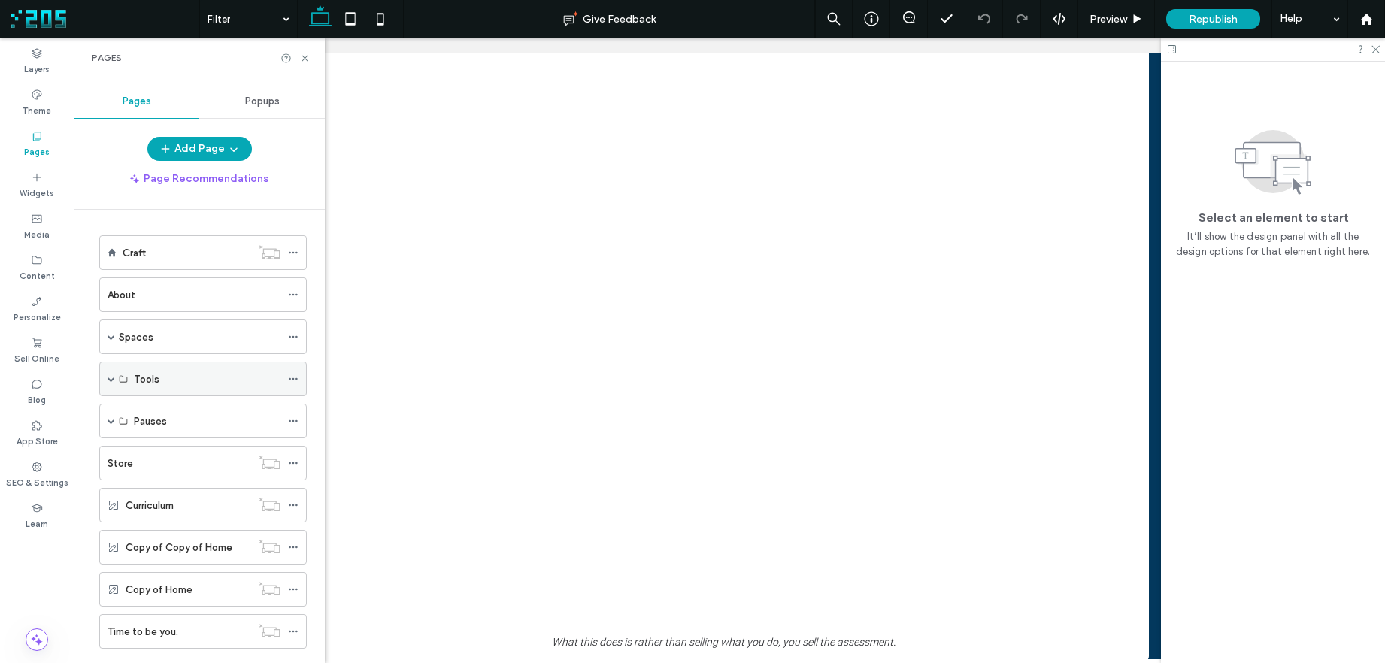
click at [109, 378] on span at bounding box center [112, 379] width 8 height 8
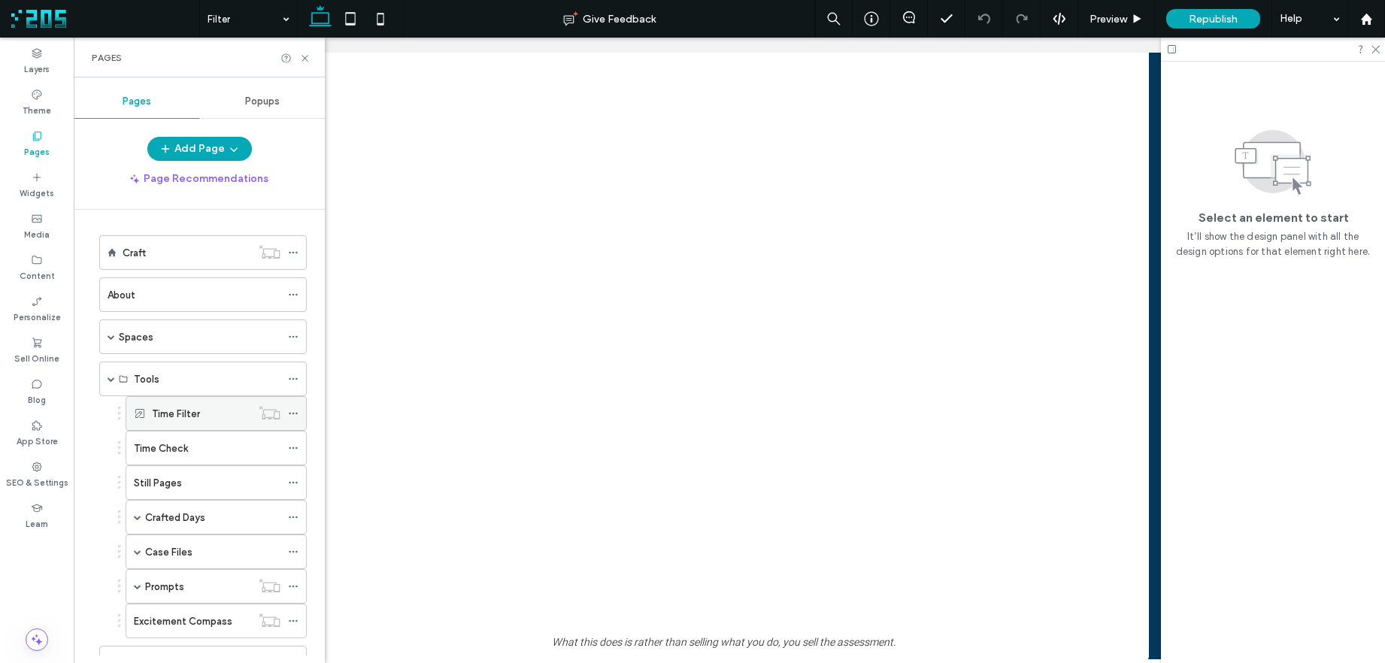
click at [193, 419] on label "Time Filter" at bounding box center [176, 414] width 48 height 26
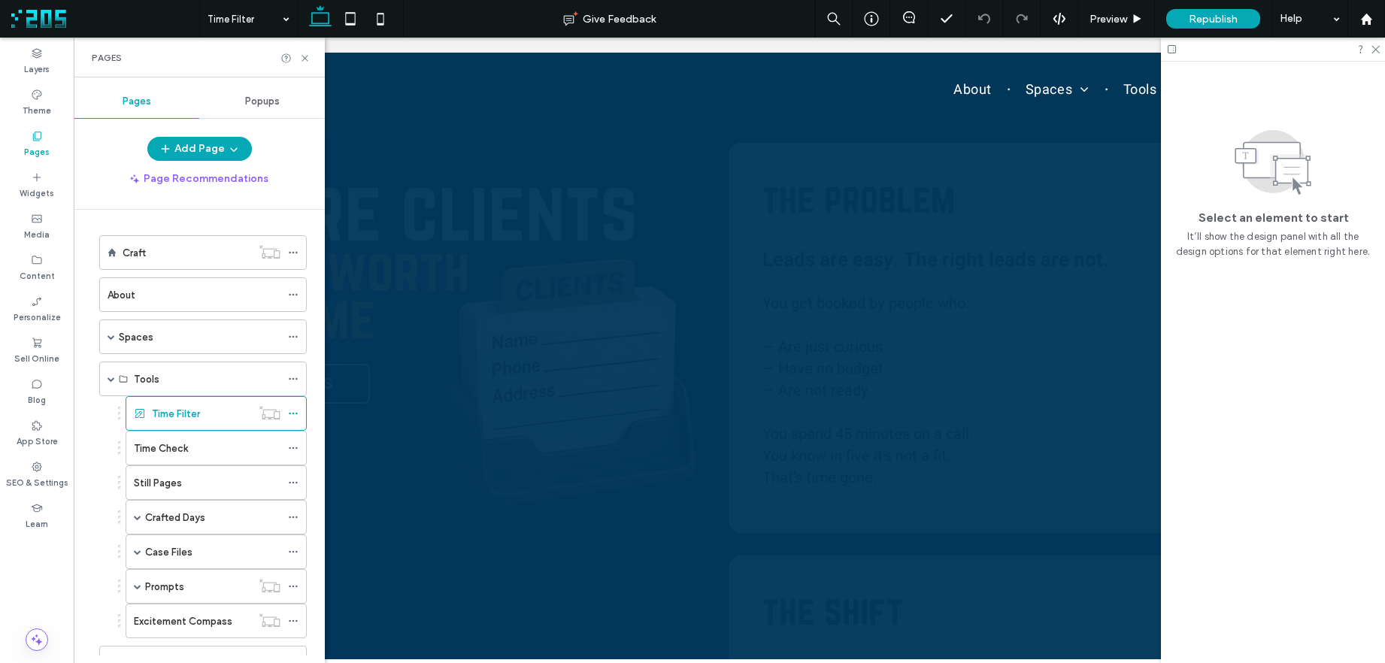
scroll to position [0, 0]
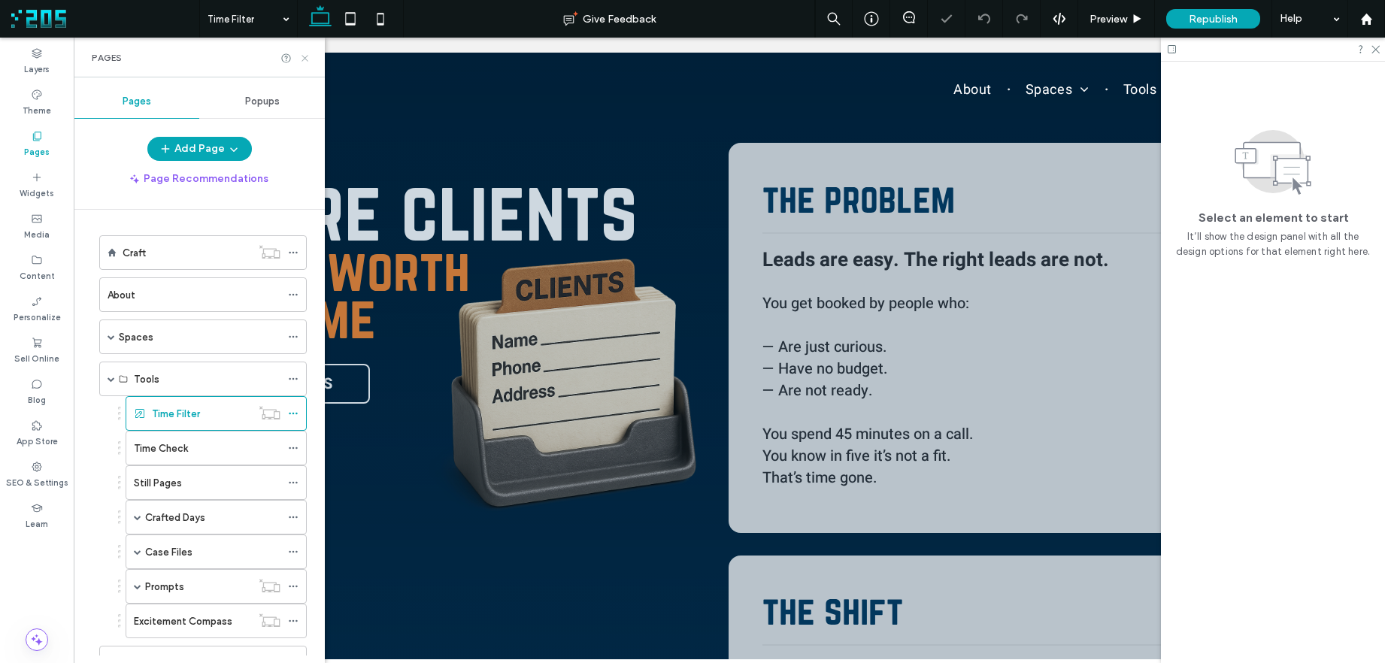
click at [306, 59] on use at bounding box center [304, 58] width 6 height 6
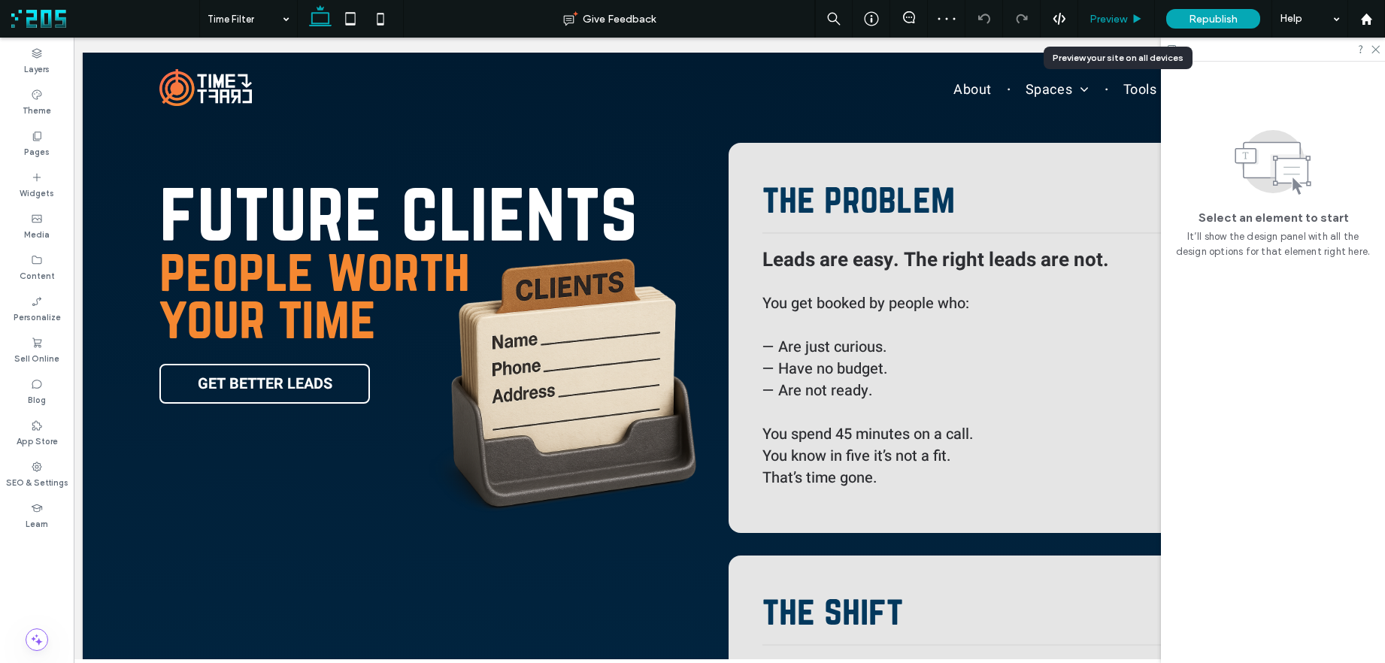
click at [1099, 16] on span "Preview" at bounding box center [1108, 19] width 38 height 13
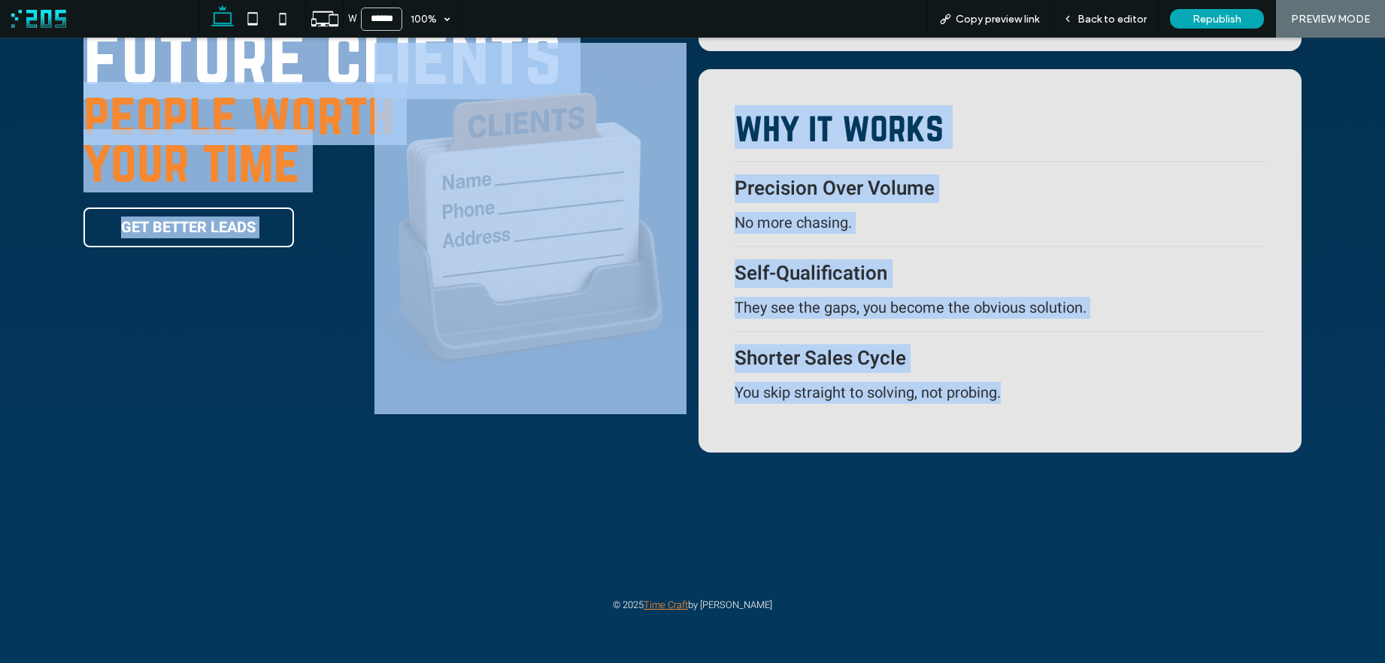
drag, startPoint x: 355, startPoint y: 244, endPoint x: 992, endPoint y: 507, distance: 689.7
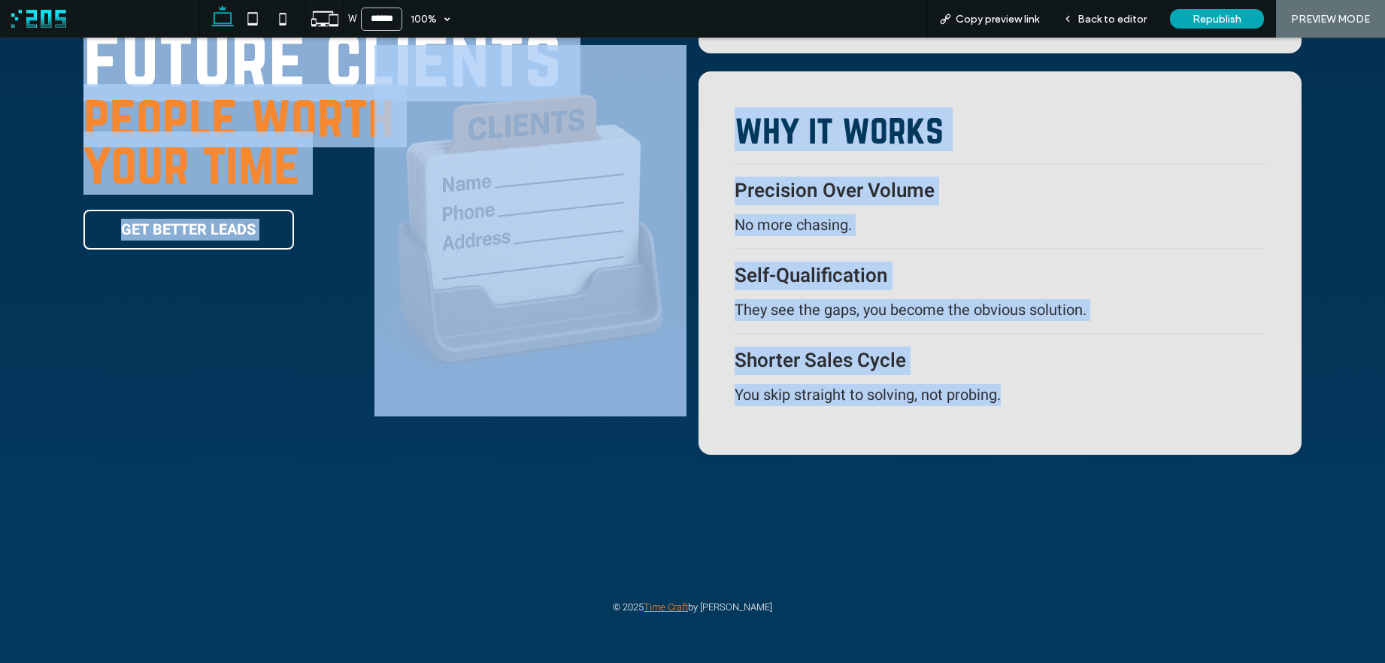
copy div "loremi dolorsi ametco adipi elit sedd EIU TEMPOR INCID utl etdolor Magna ali en…"
